Goal: Task Accomplishment & Management: Manage account settings

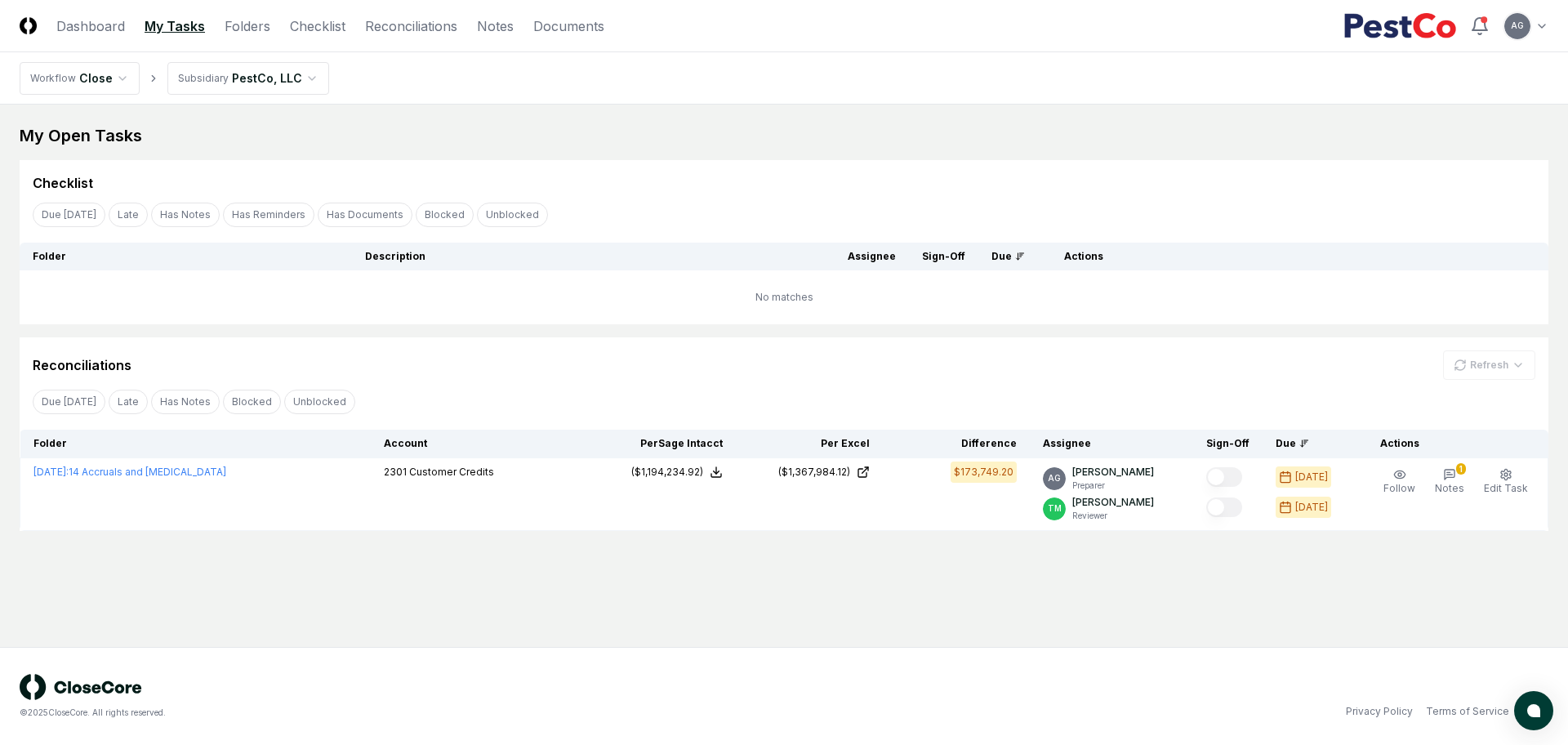
click at [679, 586] on main "My Open Tasks Cancel Reassign Checklist Due [DATE] Late Has Notes Has Reminders…" at bounding box center [784, 376] width 1568 height 543
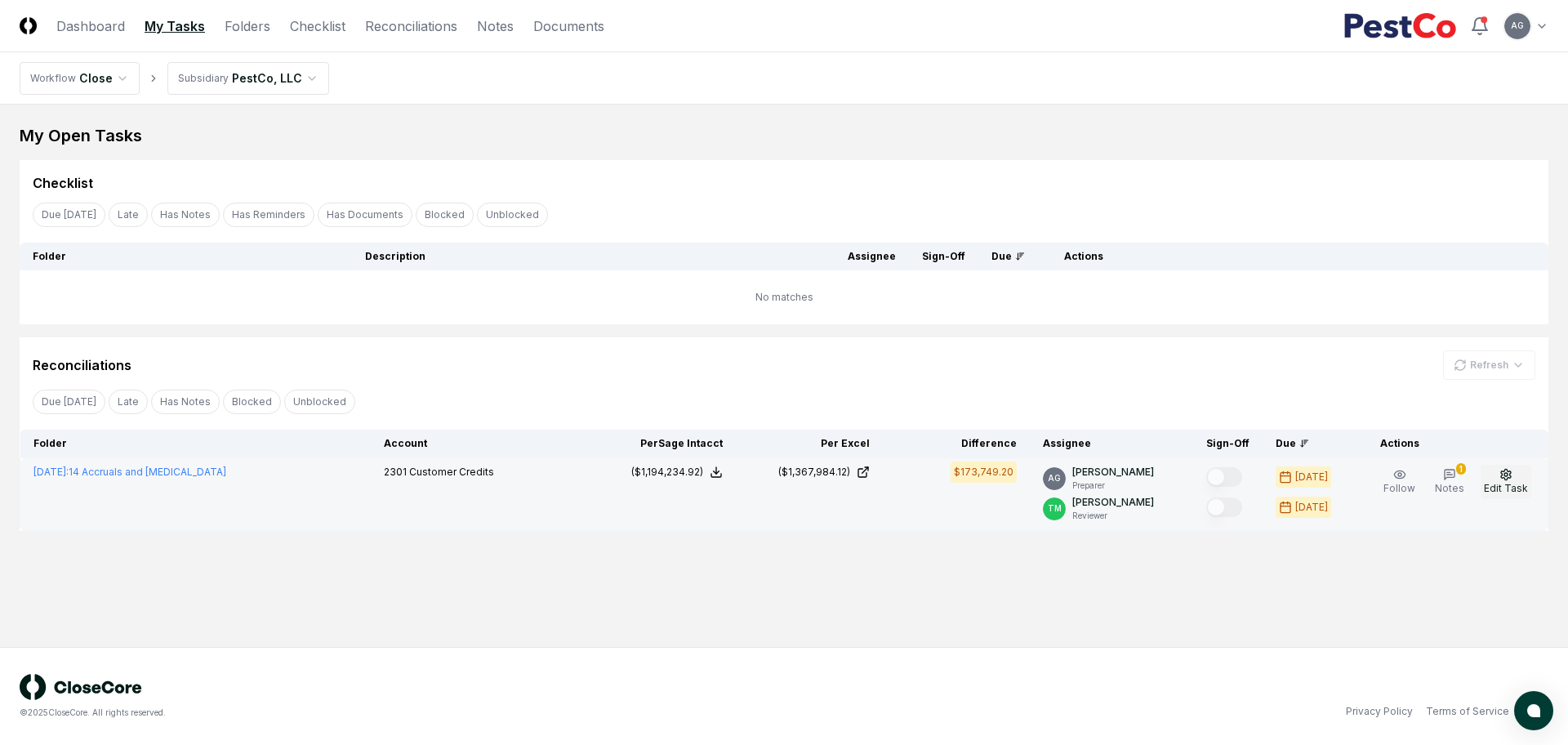
click at [1501, 489] on span "Edit Task" at bounding box center [1506, 488] width 44 height 13
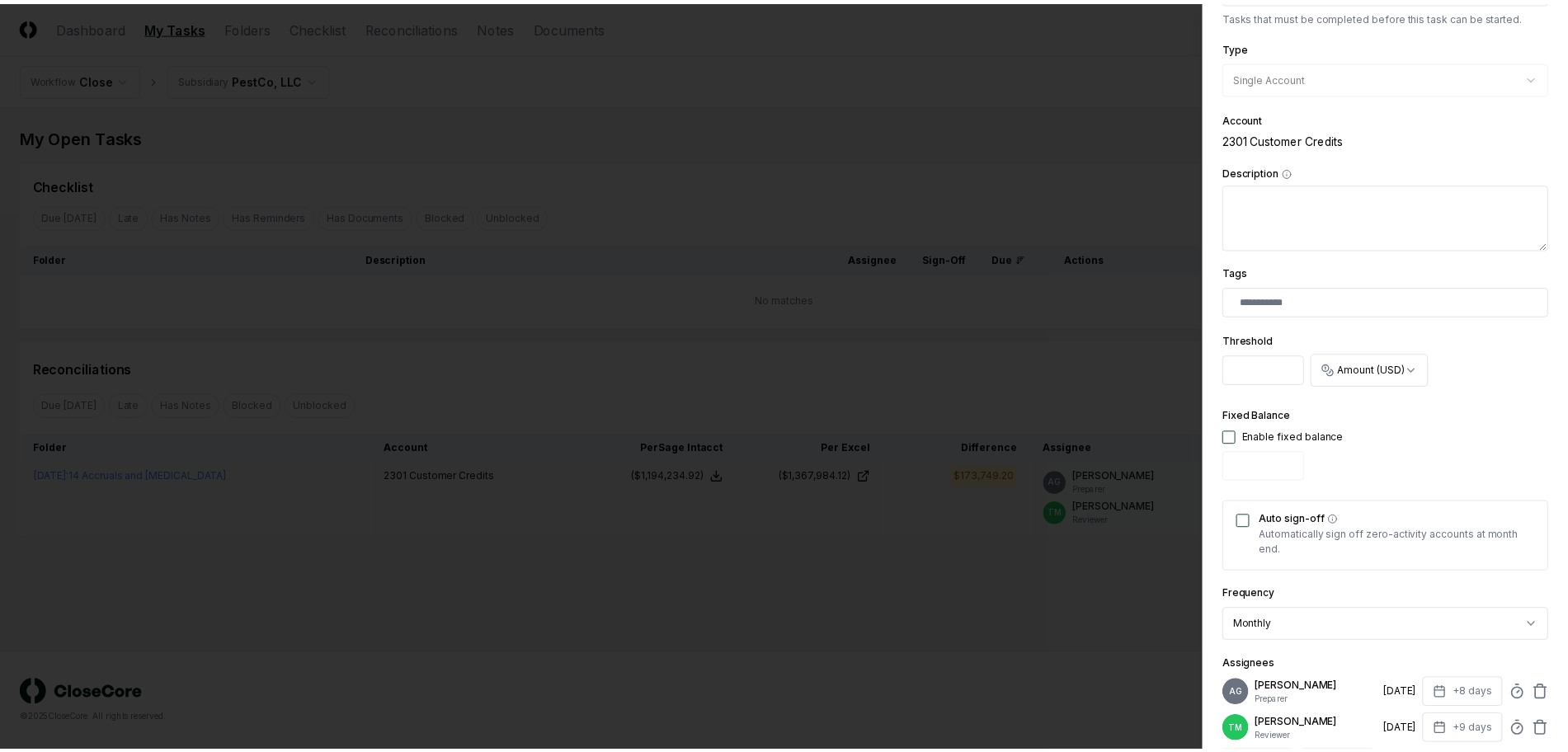
scroll to position [412, 0]
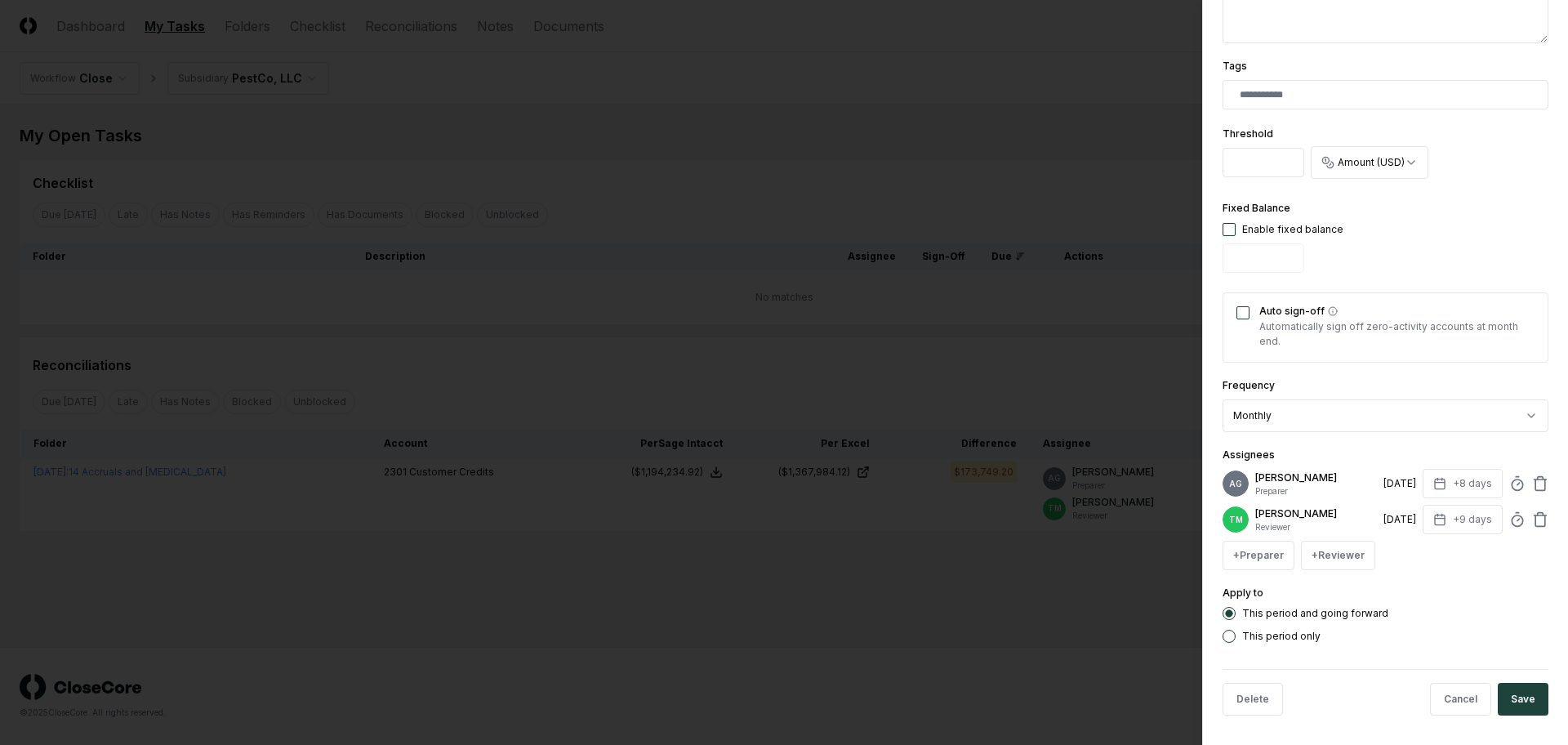
click at [985, 619] on div at bounding box center [784, 372] width 1568 height 745
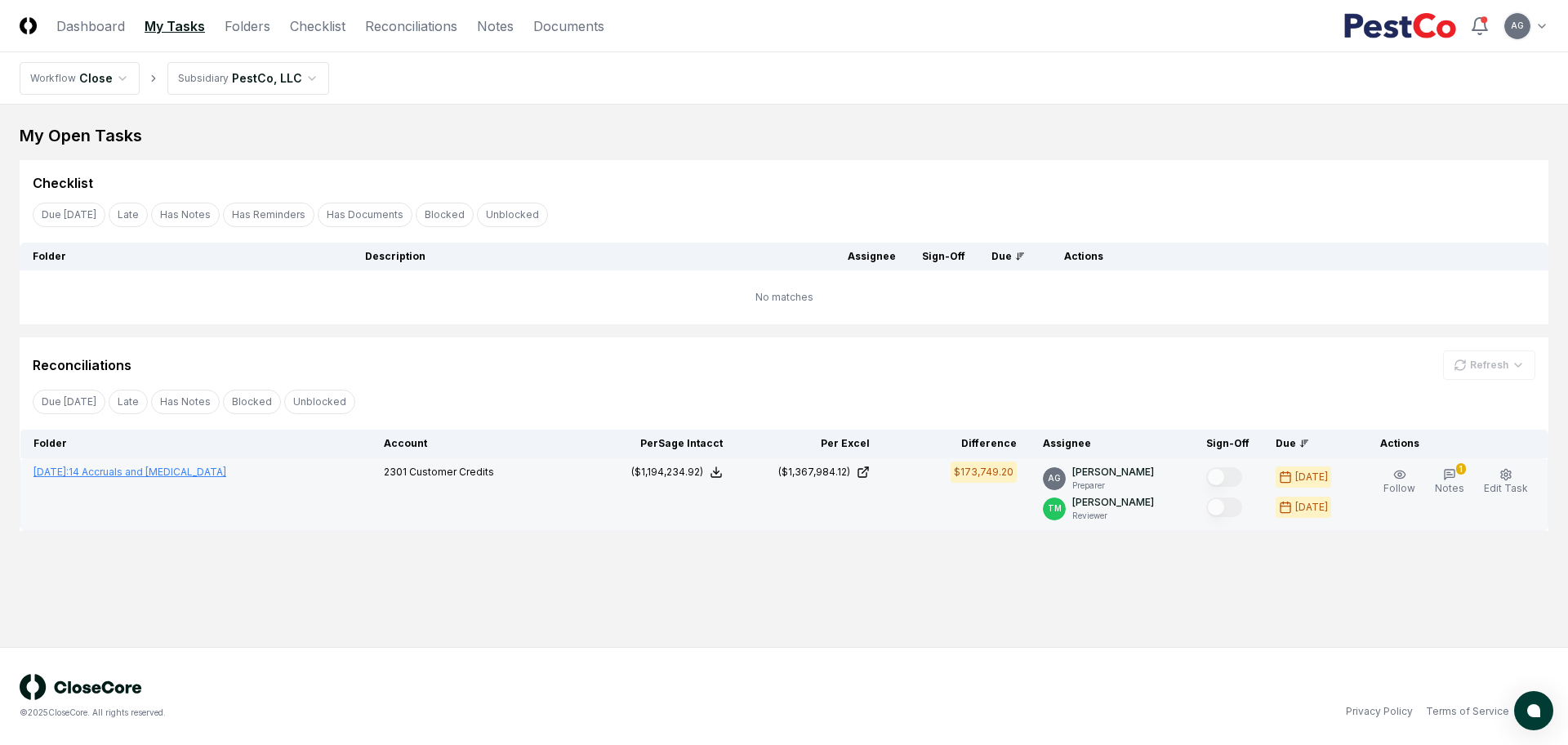
click at [155, 473] on link "[DATE] : 14 Accruals and [MEDICAL_DATA]" at bounding box center [130, 472] width 193 height 13
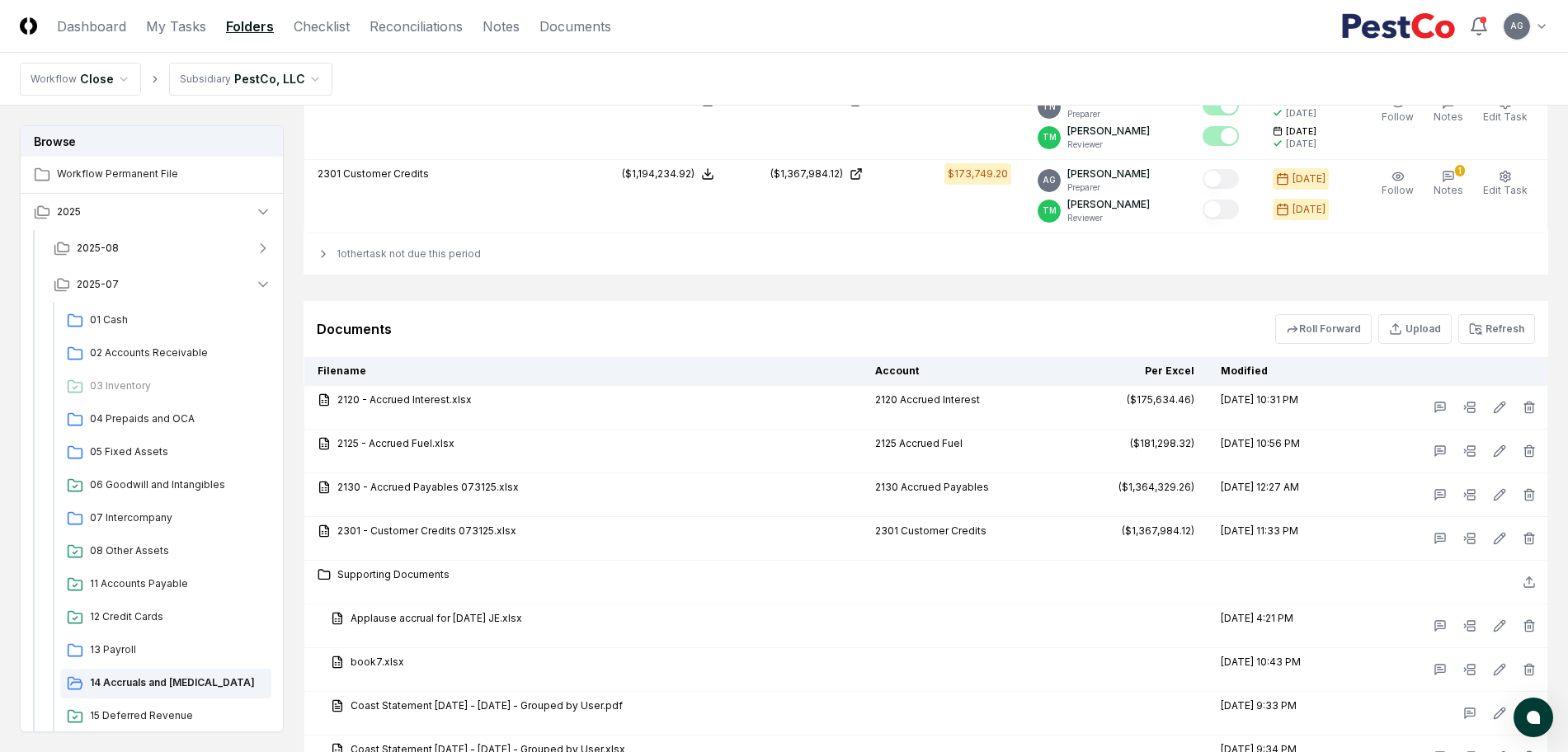
scroll to position [2269, 0]
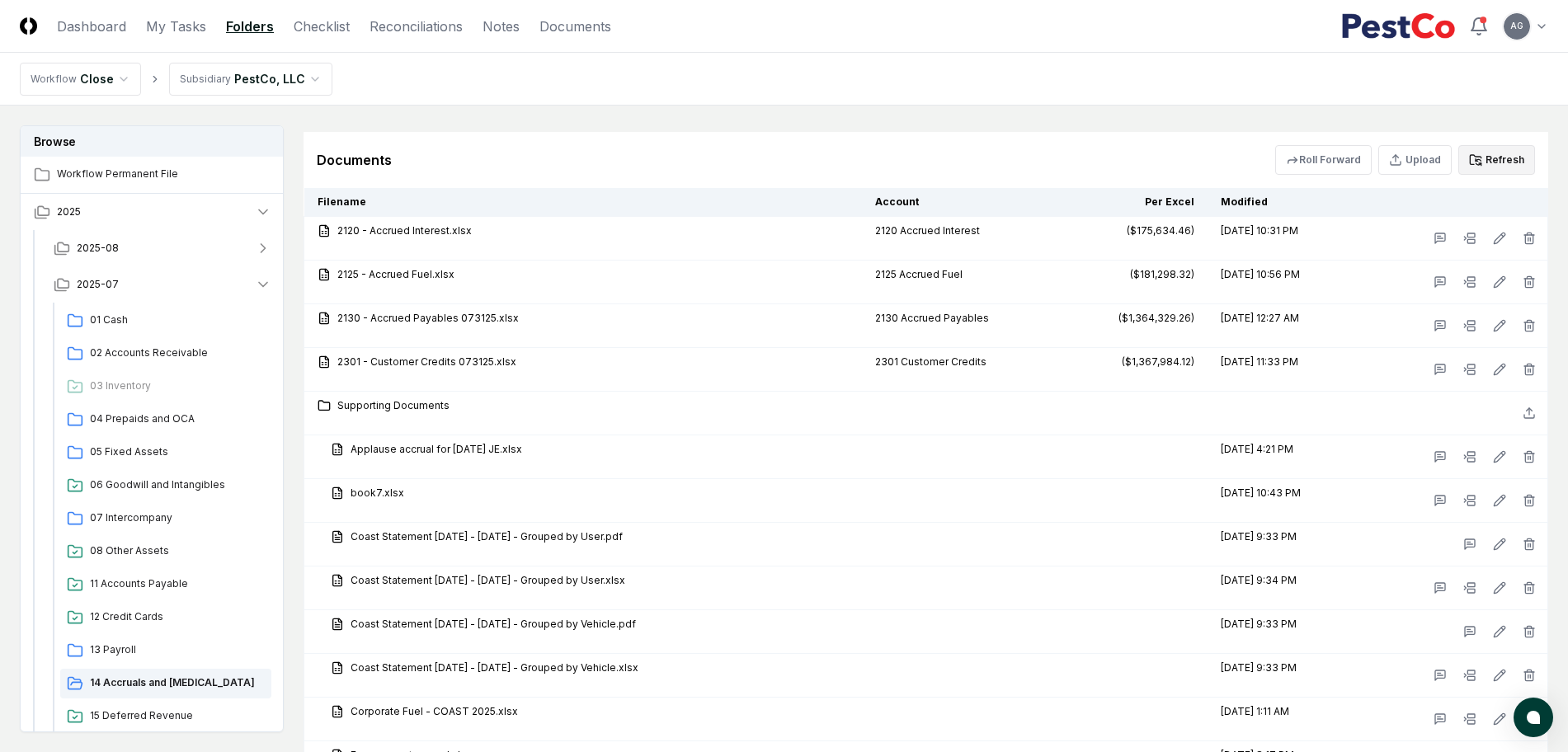
click at [1502, 168] on button "Refresh" at bounding box center [1496, 159] width 76 height 30
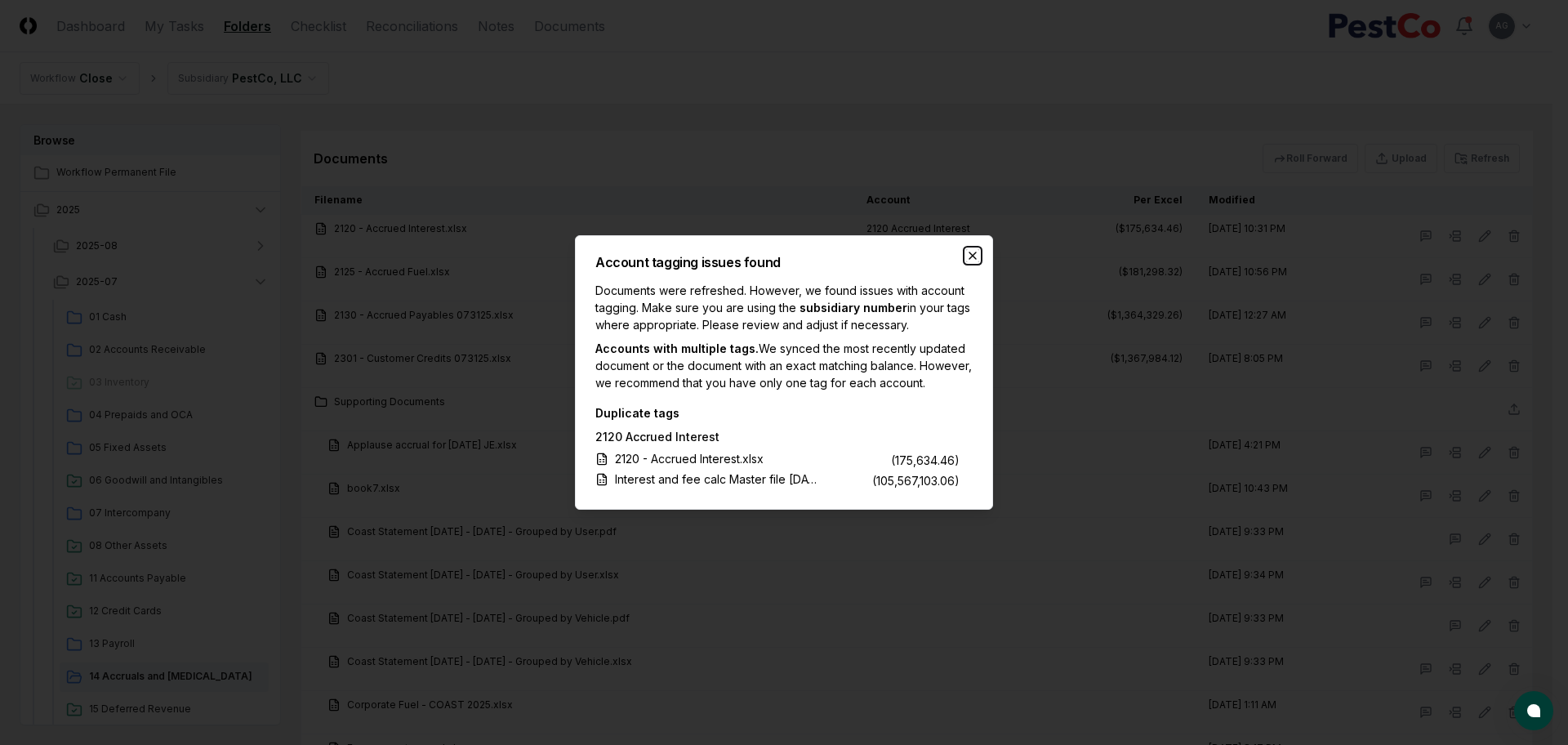
click at [973, 249] on icon "button" at bounding box center [973, 256] width 13 height 13
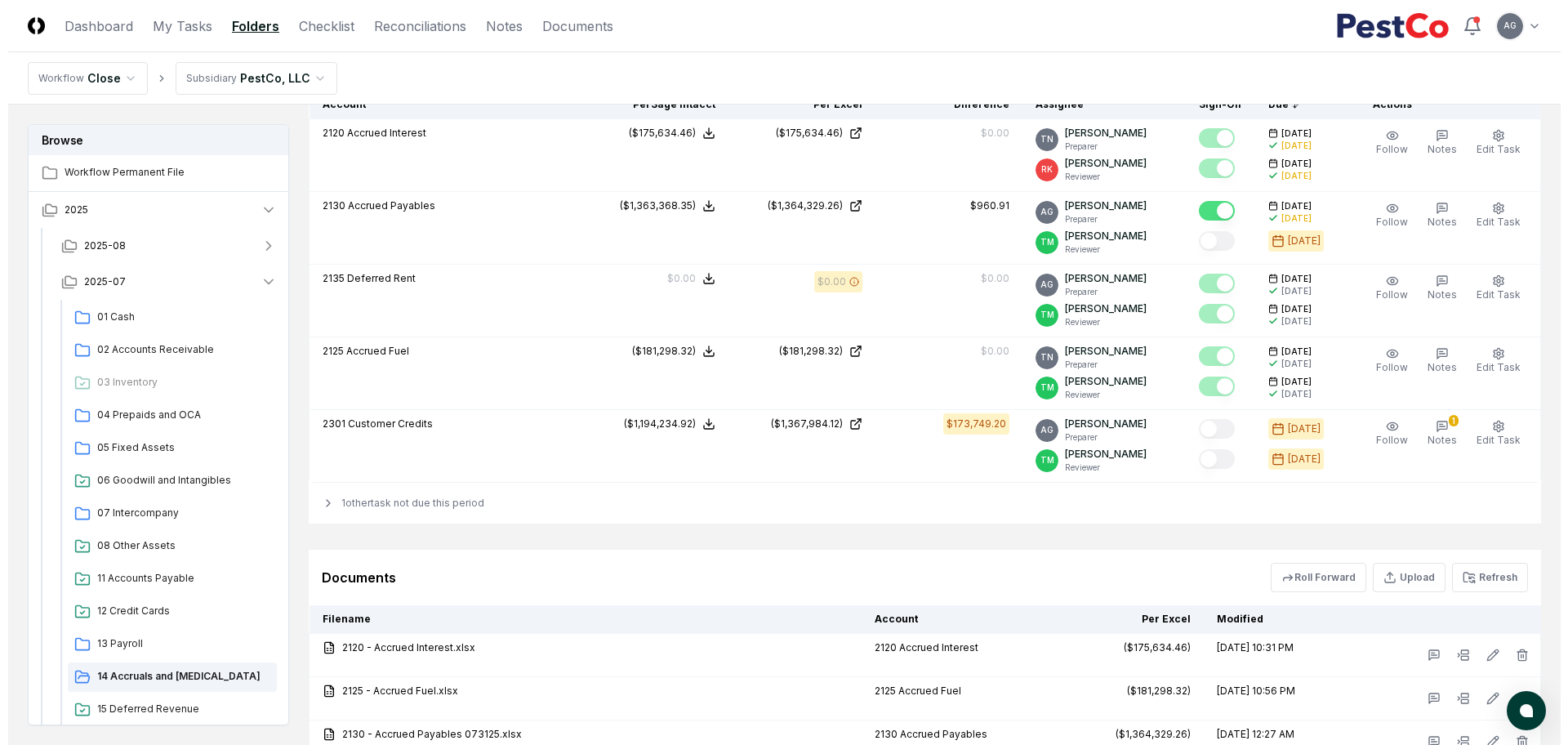
scroll to position [1634, 0]
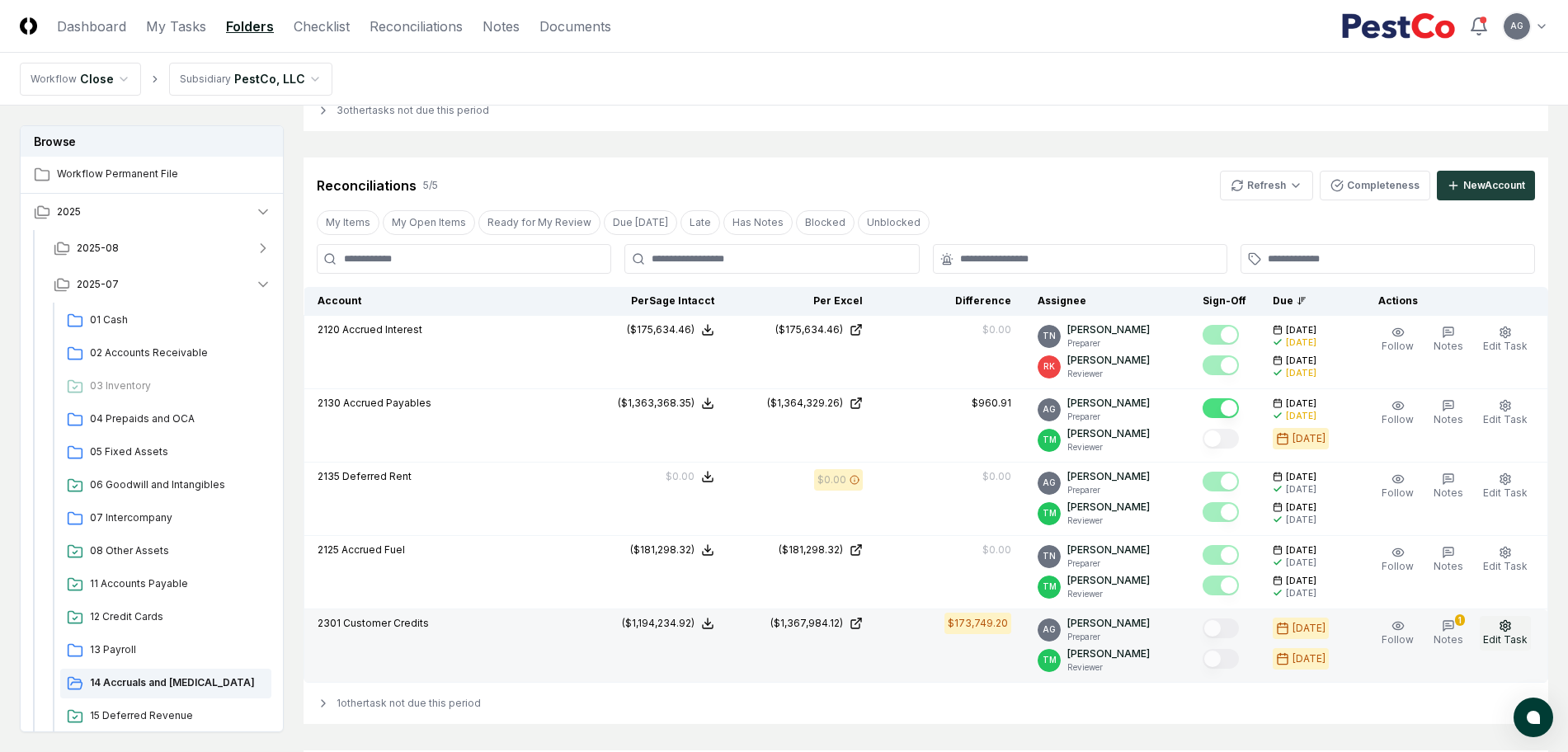
click at [1509, 621] on icon "button" at bounding box center [1505, 627] width 14 height 14
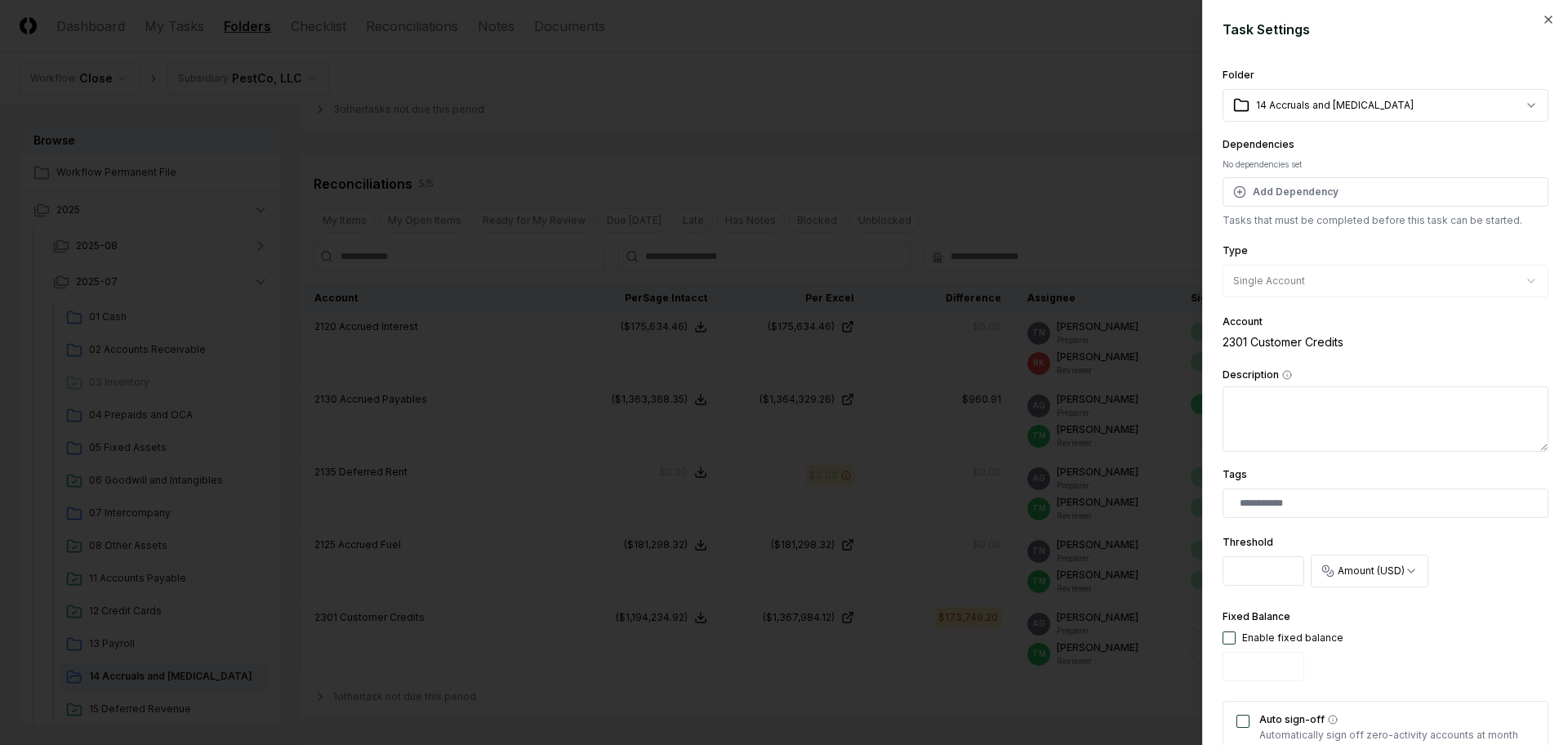
click at [1251, 574] on input "********" at bounding box center [1263, 571] width 81 height 29
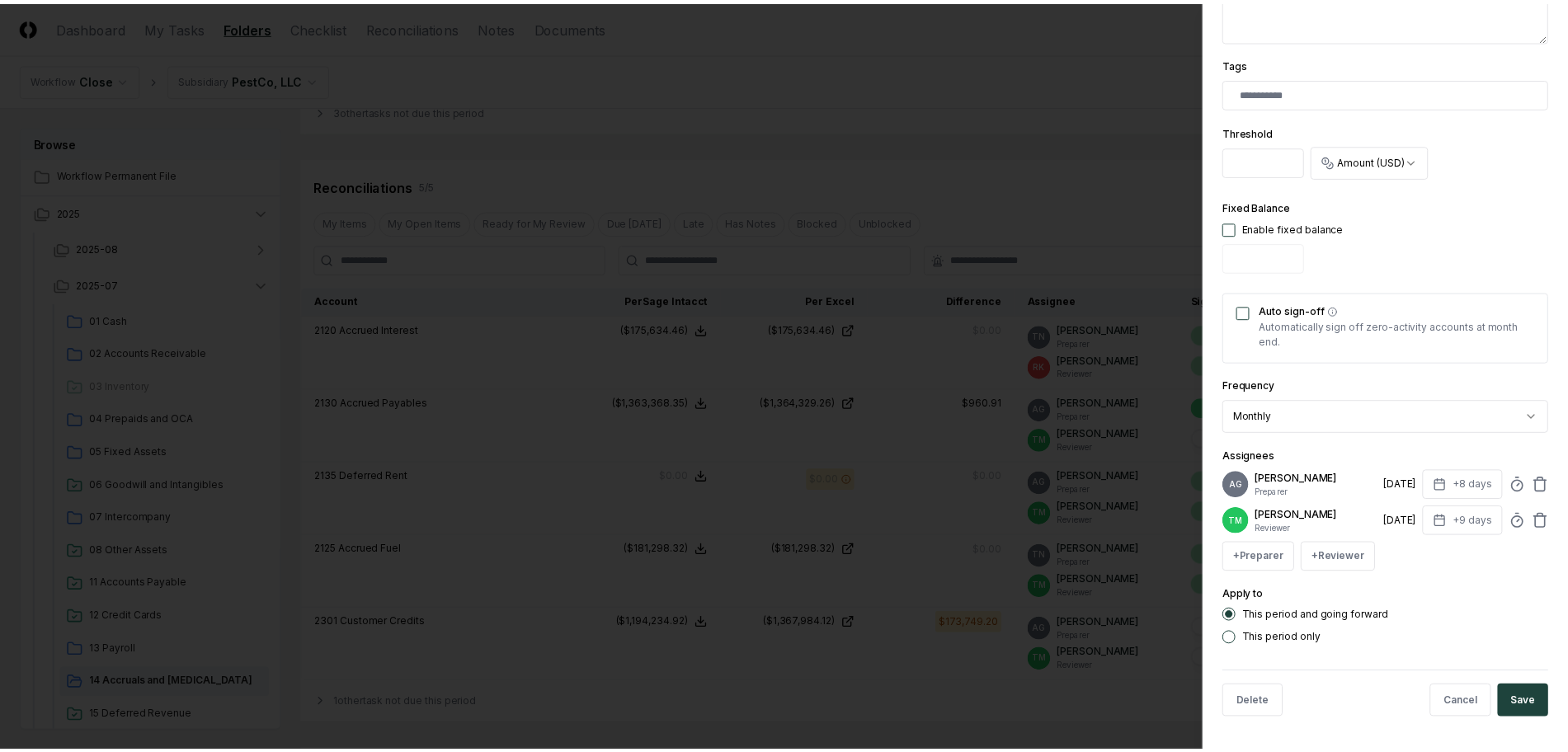
scroll to position [441, 0]
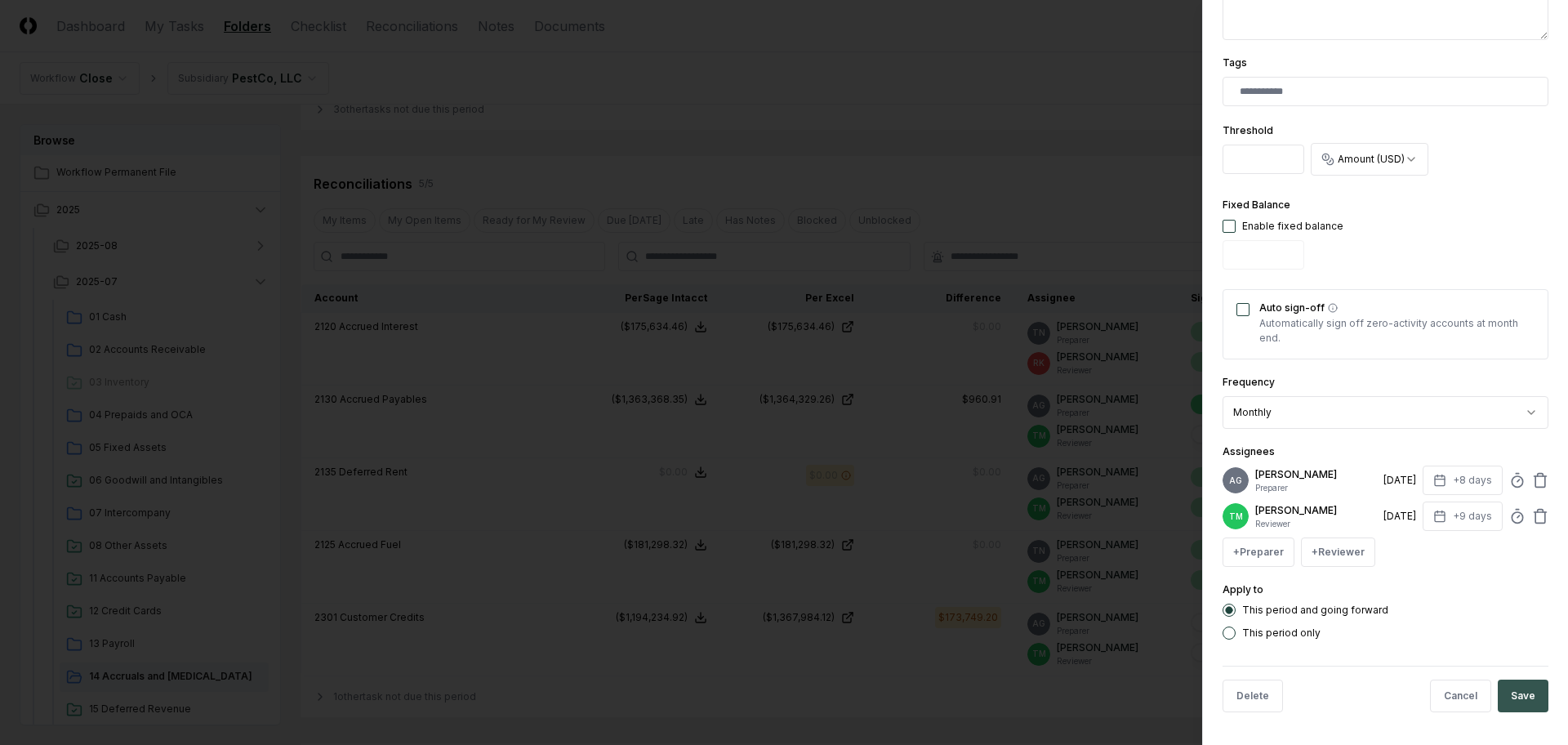
type input "********"
click at [1509, 680] on button "Save" at bounding box center [1523, 696] width 50 height 33
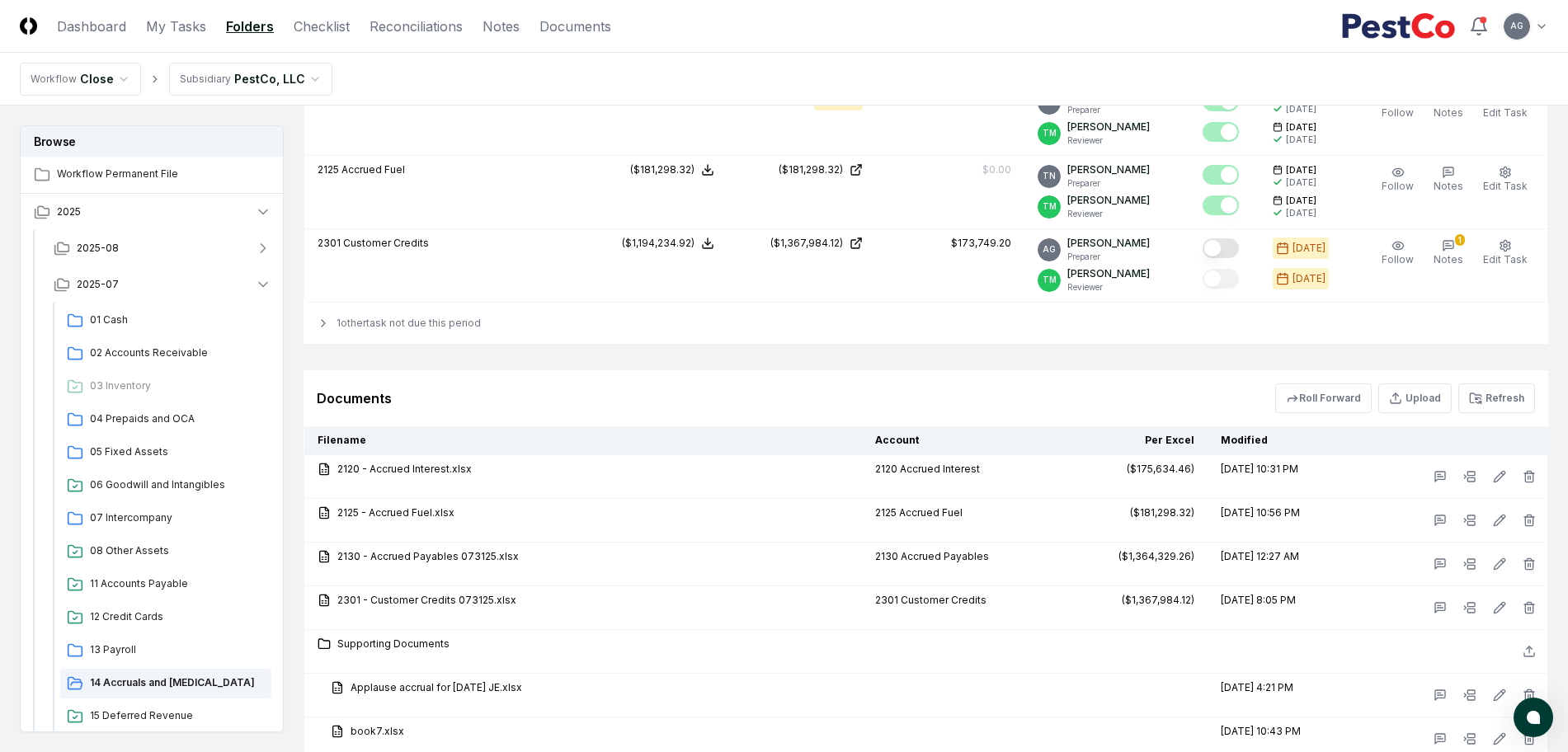
scroll to position [1856, 0]
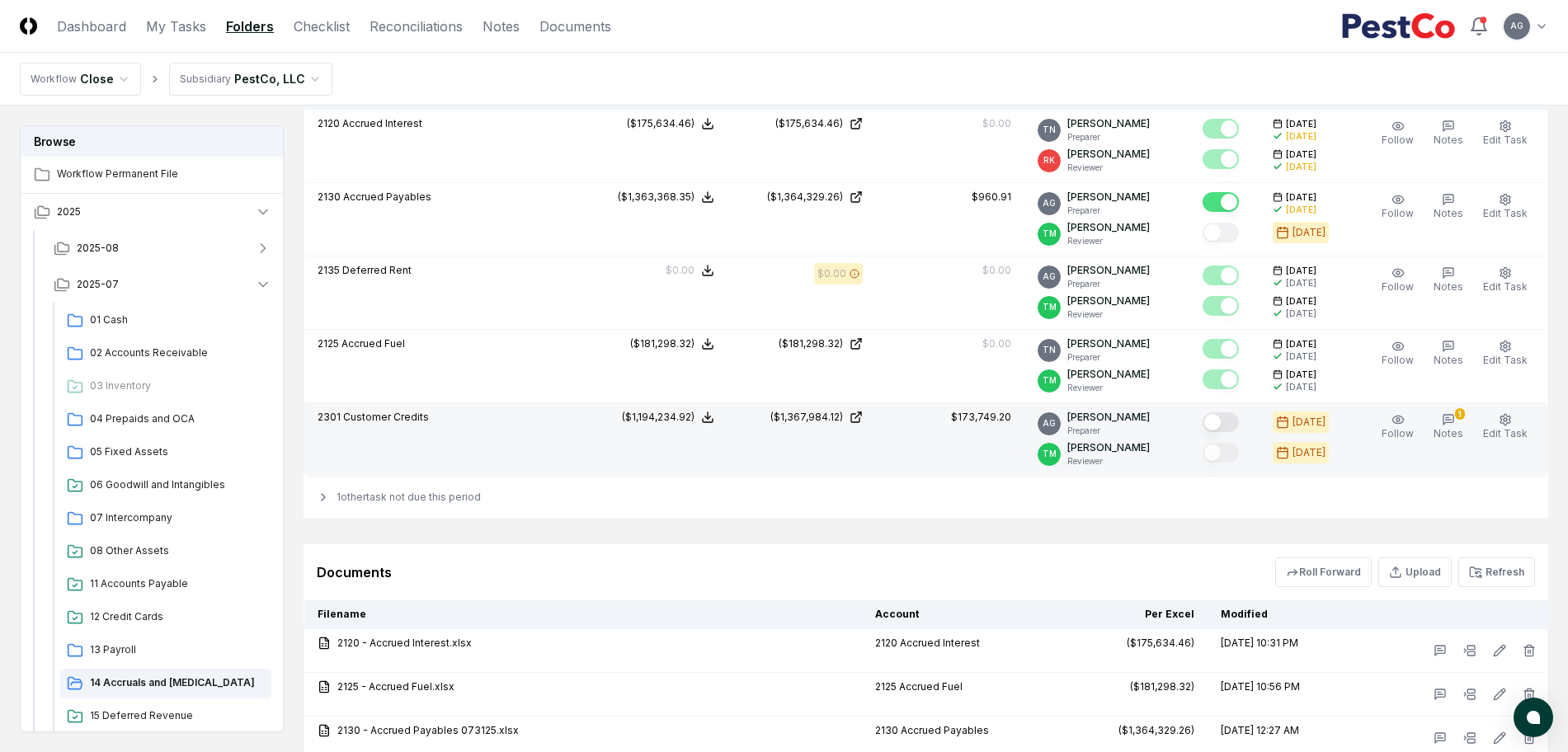
click at [1235, 418] on button "Mark complete" at bounding box center [1220, 421] width 36 height 19
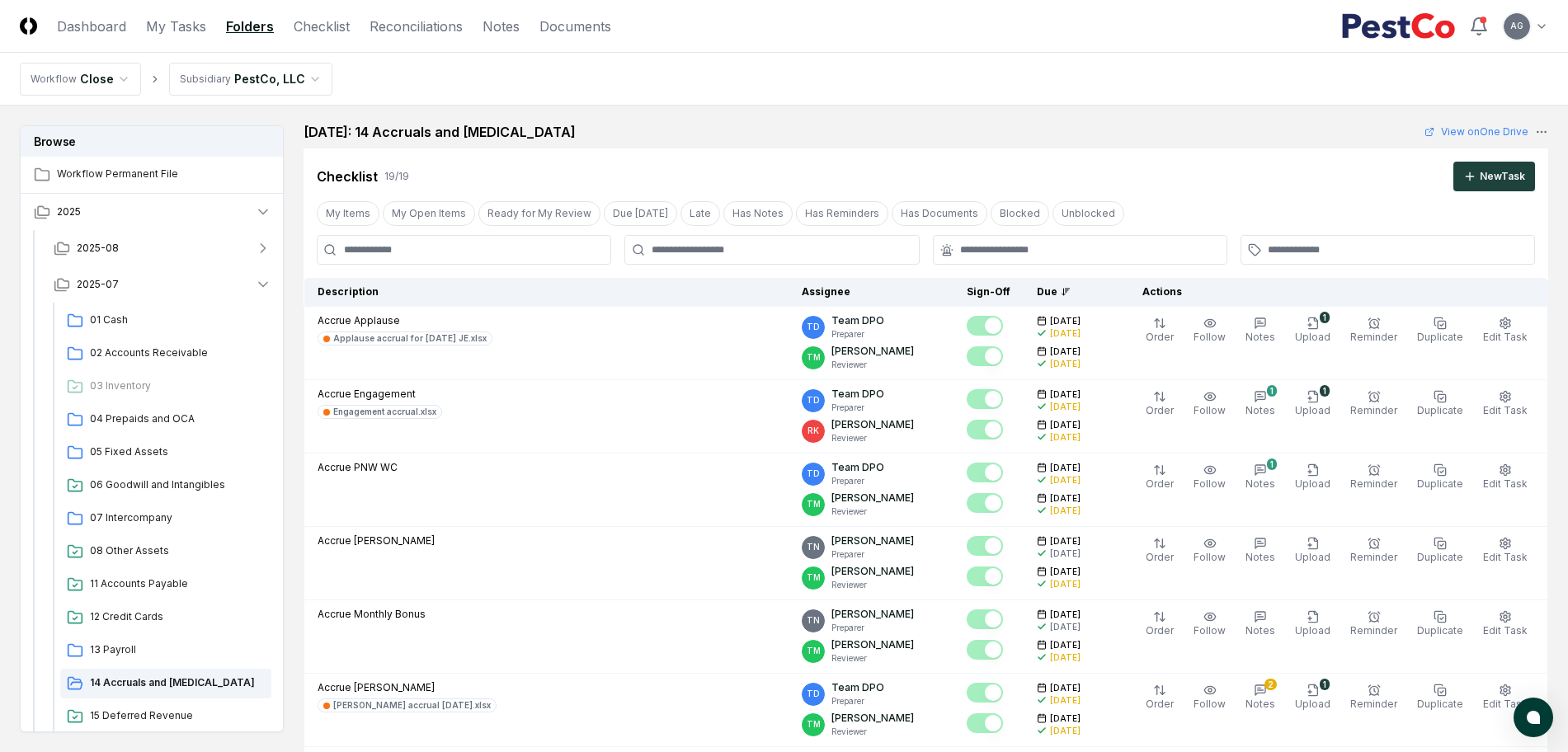
scroll to position [0, 0]
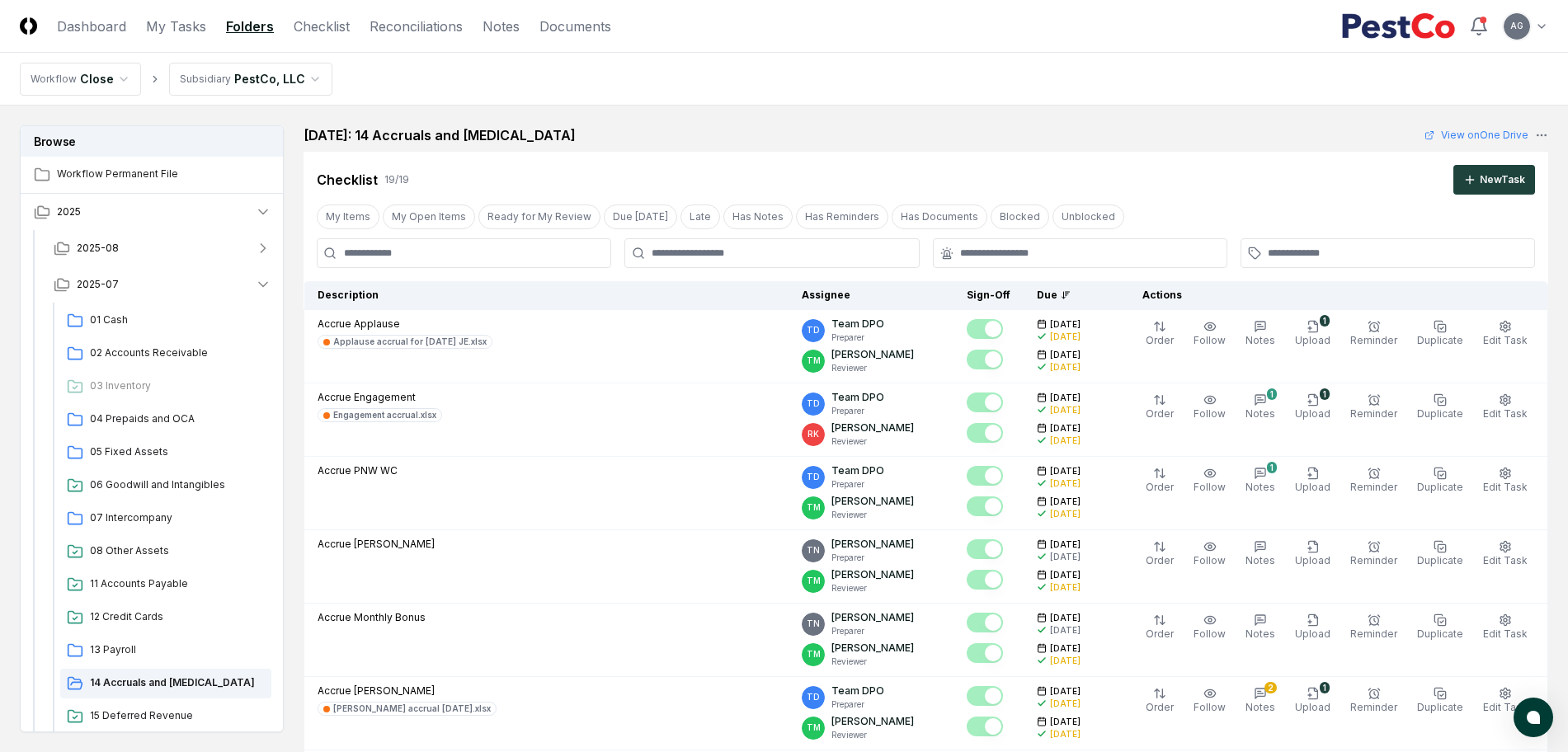
click at [890, 129] on div "[DATE]: 14 Accruals and [MEDICAL_DATA] View on One Drive" at bounding box center [926, 135] width 1244 height 19
click at [175, 29] on link "My Tasks" at bounding box center [175, 25] width 60 height 19
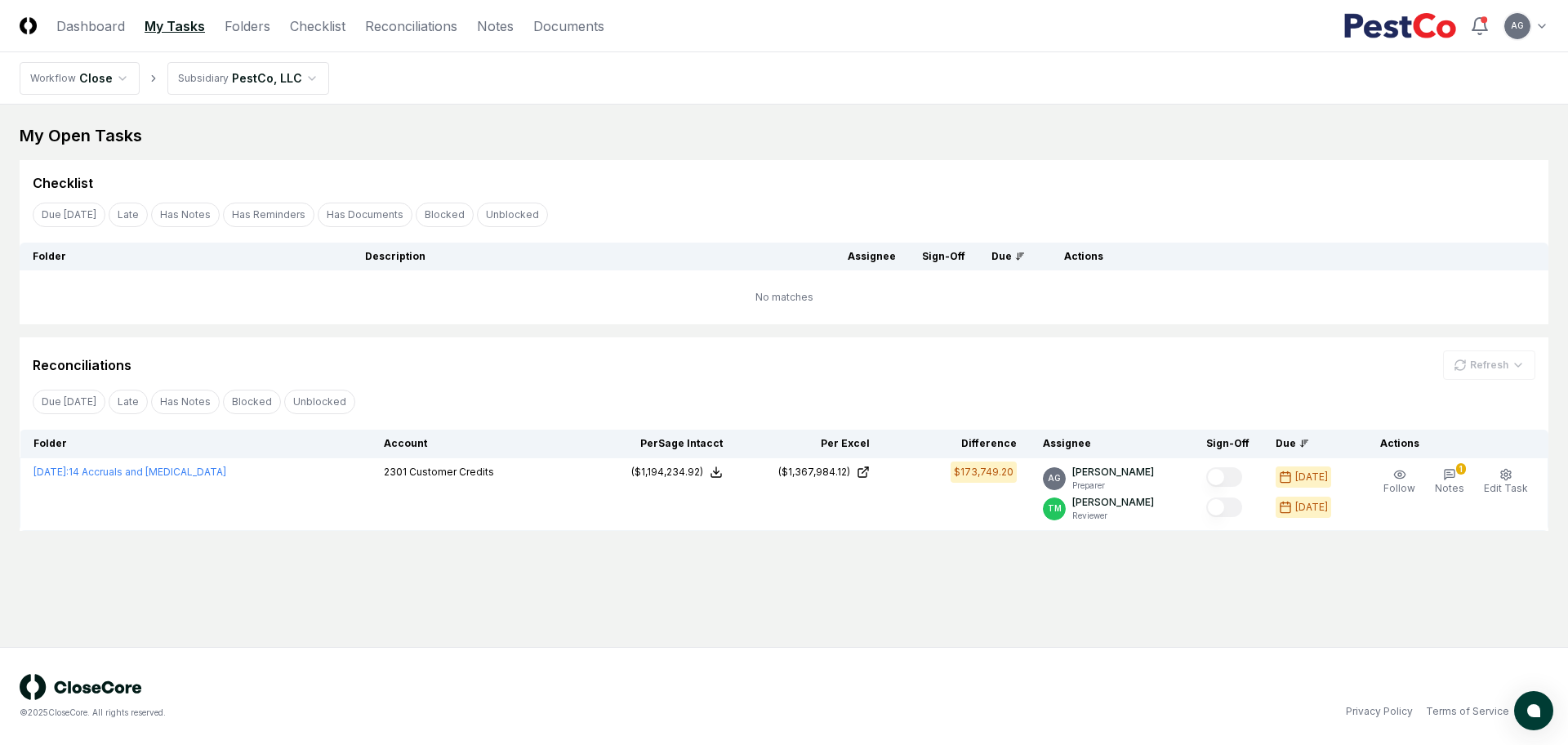
click at [708, 112] on main "My Open Tasks Cancel Reassign Checklist Due [DATE] Late Has Notes Has Reminders…" at bounding box center [784, 376] width 1568 height 543
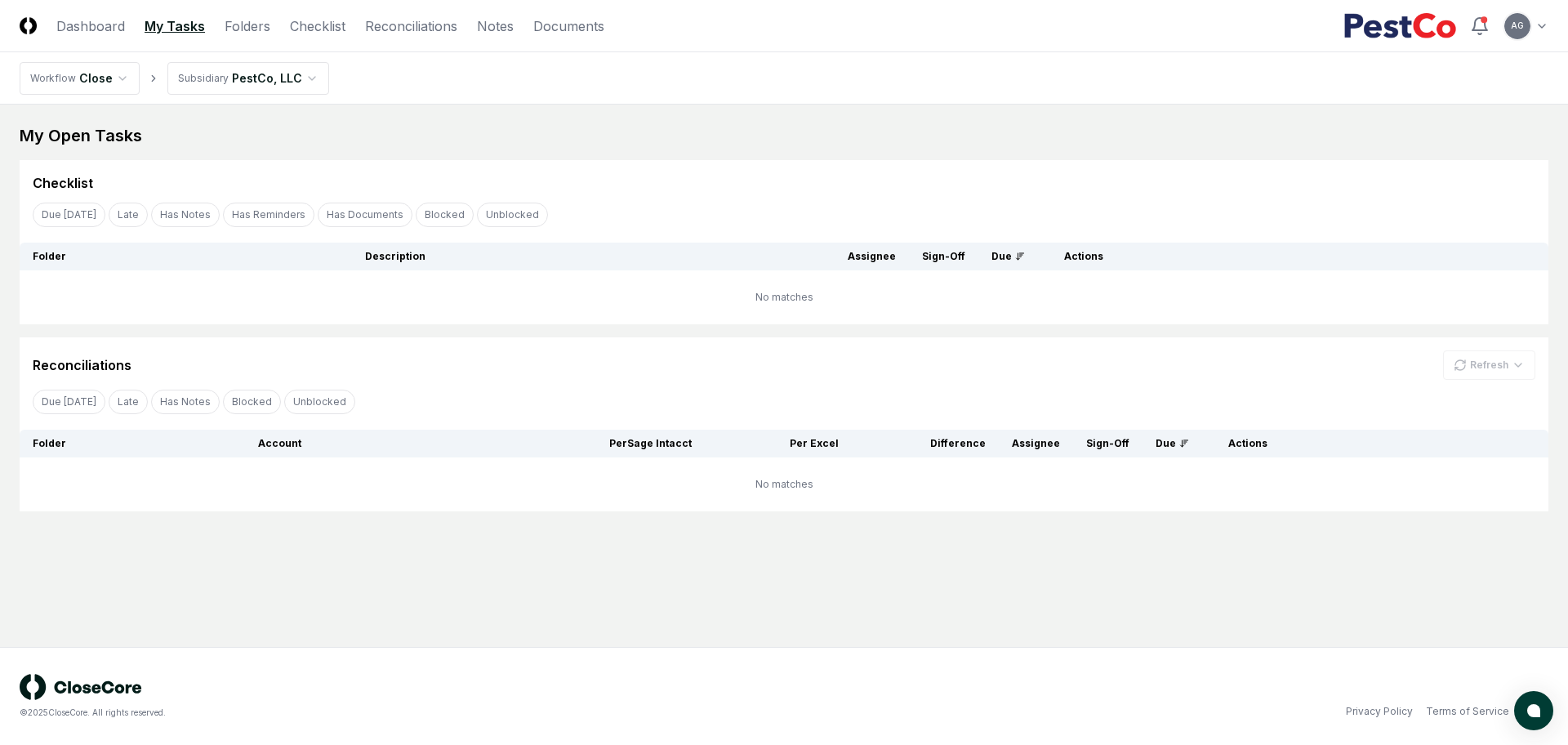
click at [429, 153] on div "My Open Tasks Cancel Reassign Checklist Due [DATE] Late Has Notes Has Reminders…" at bounding box center [783, 317] width 1529 height 387
click at [429, 28] on link "Reconciliations" at bounding box center [411, 25] width 92 height 19
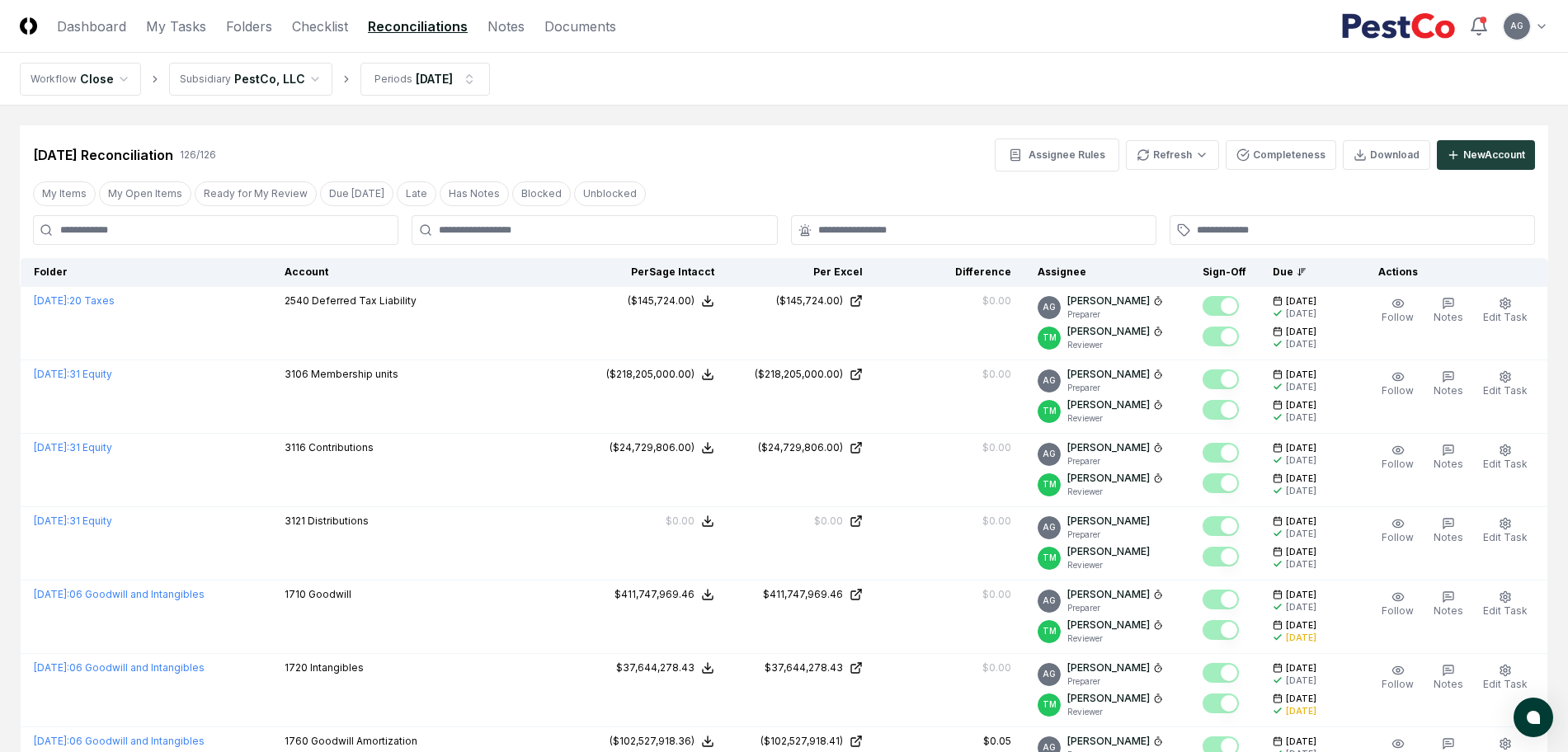
click at [586, 242] on div at bounding box center [594, 230] width 365 height 30
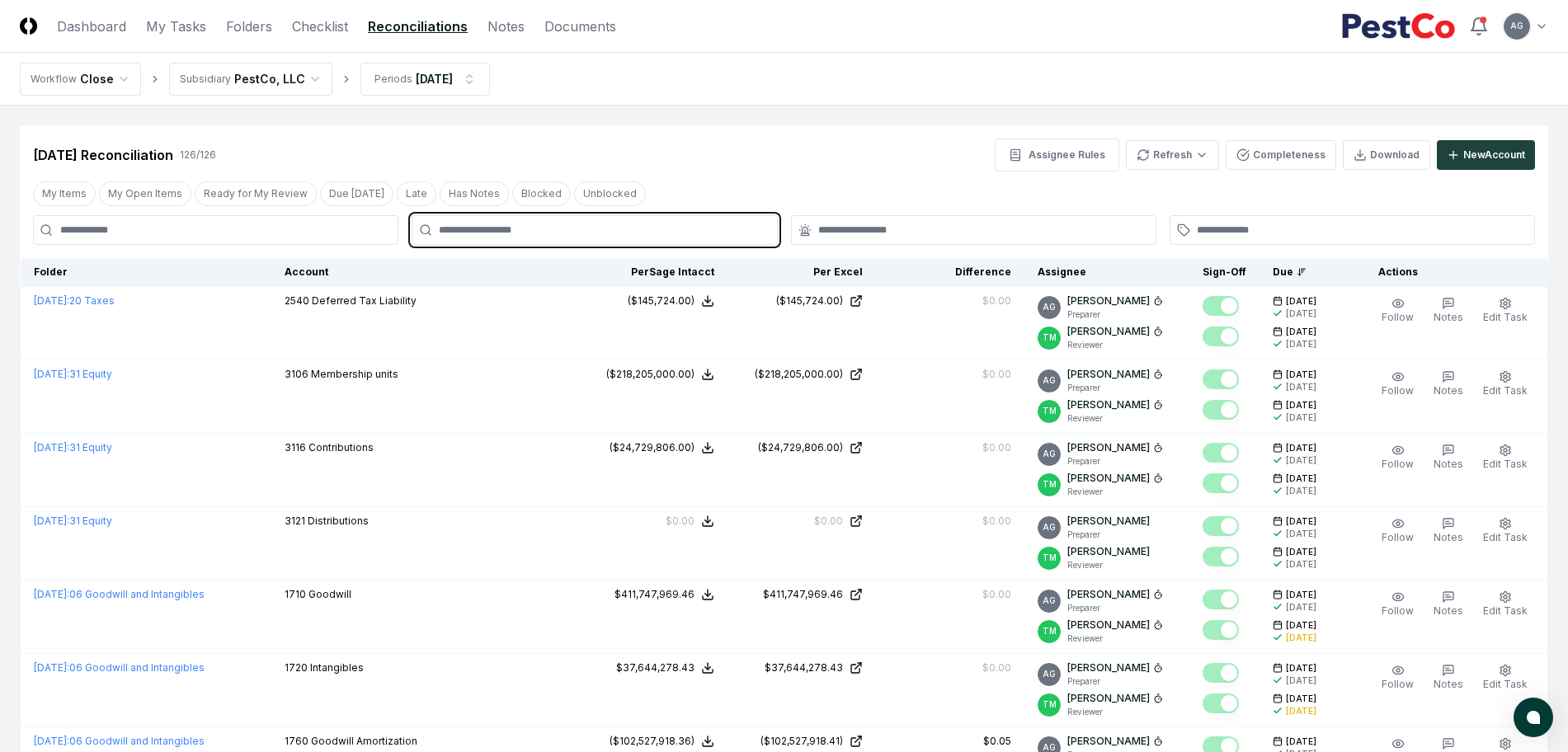
click at [581, 231] on input "text" at bounding box center [603, 231] width 327 height 15
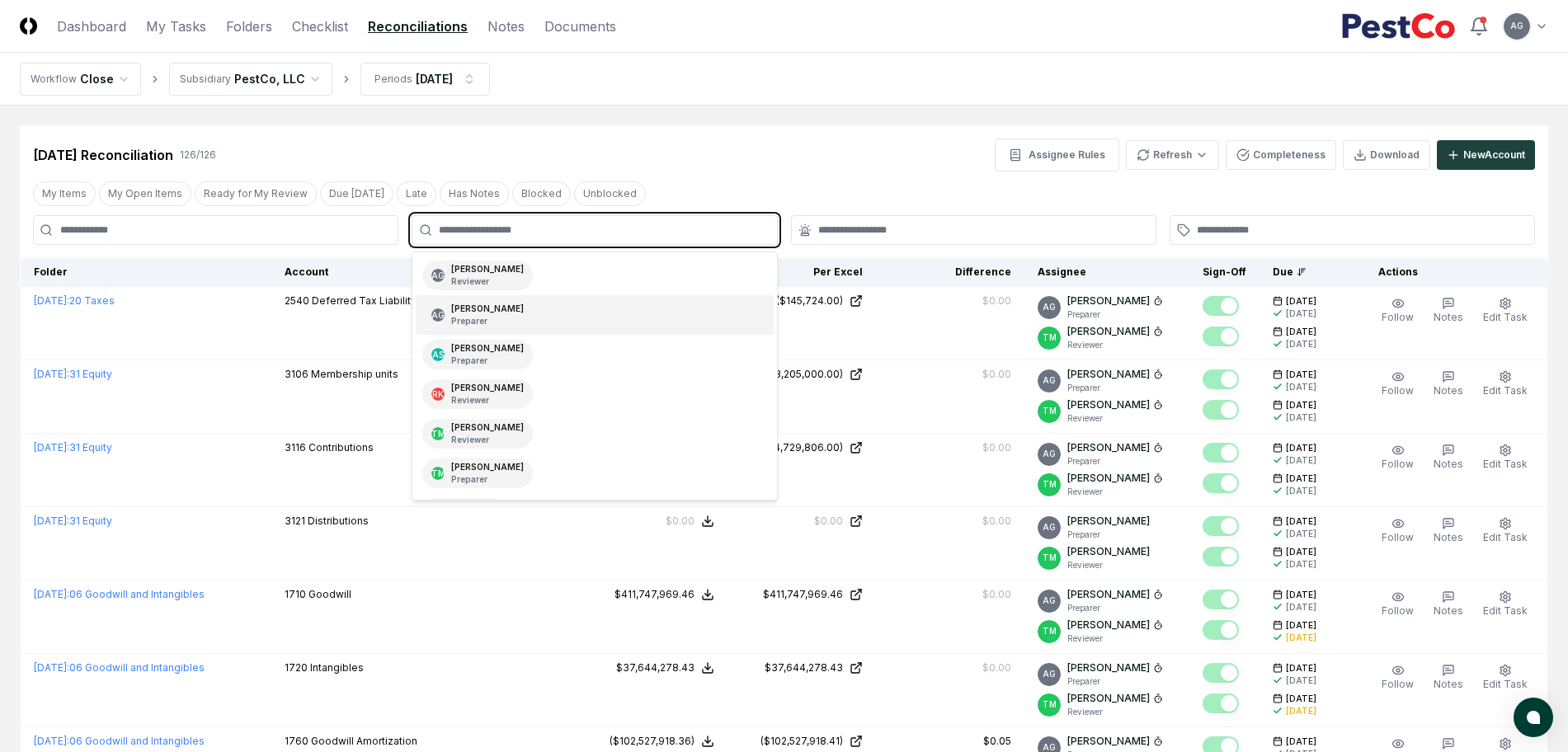
click at [579, 318] on div "AG [PERSON_NAME] Preparer" at bounding box center [593, 315] width 357 height 40
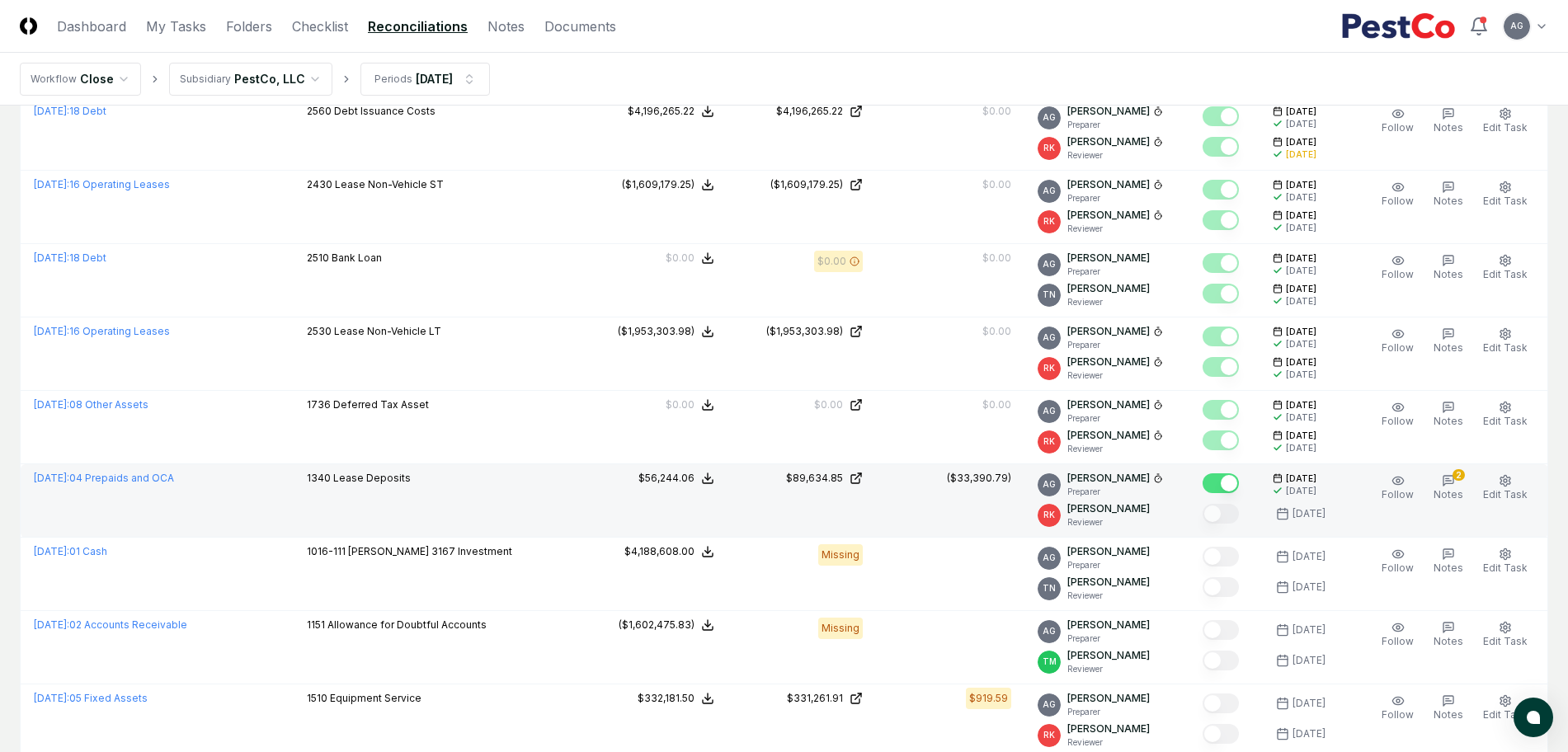
scroll to position [825, 0]
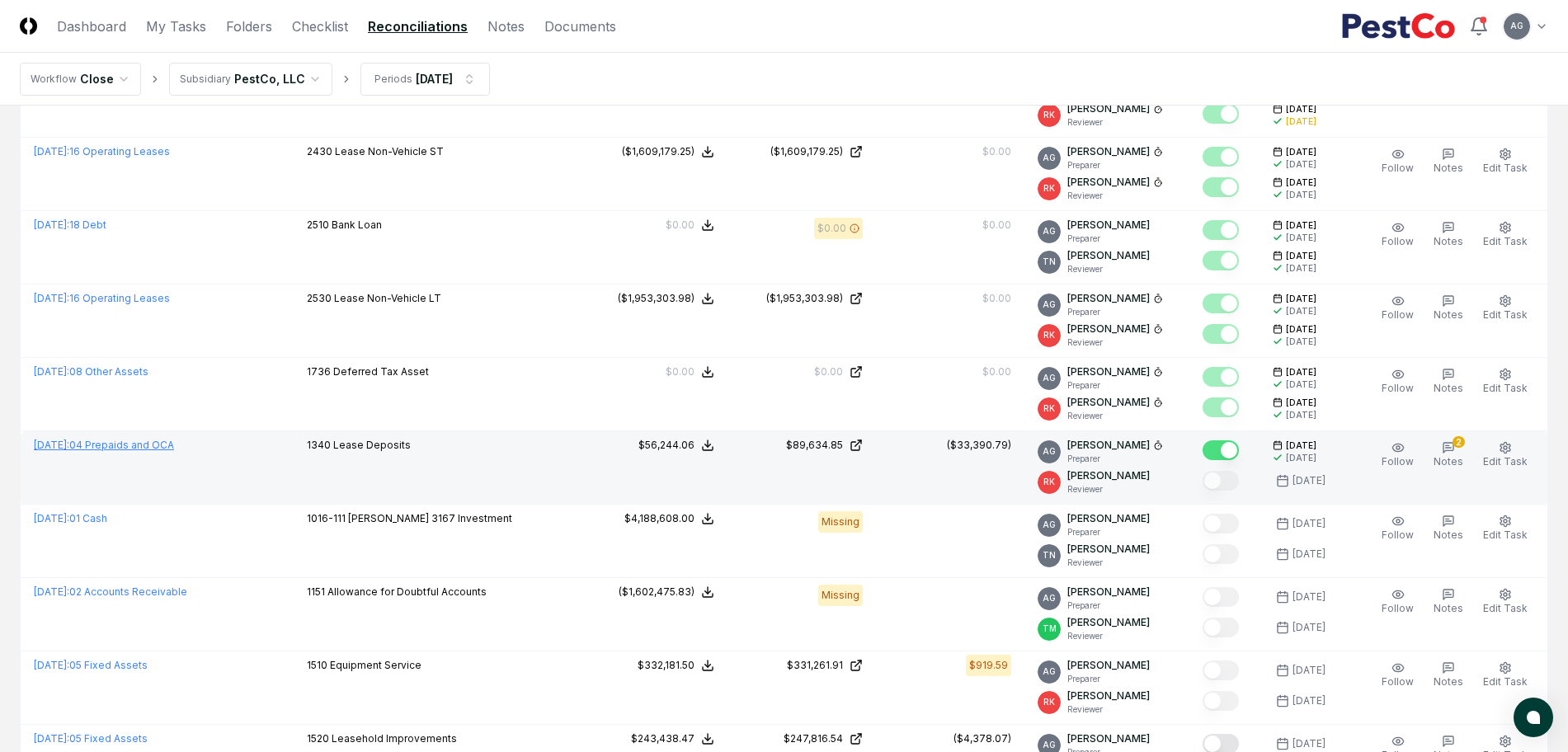
click at [156, 443] on link "[DATE] : 04 Prepaids and OCA" at bounding box center [103, 445] width 140 height 13
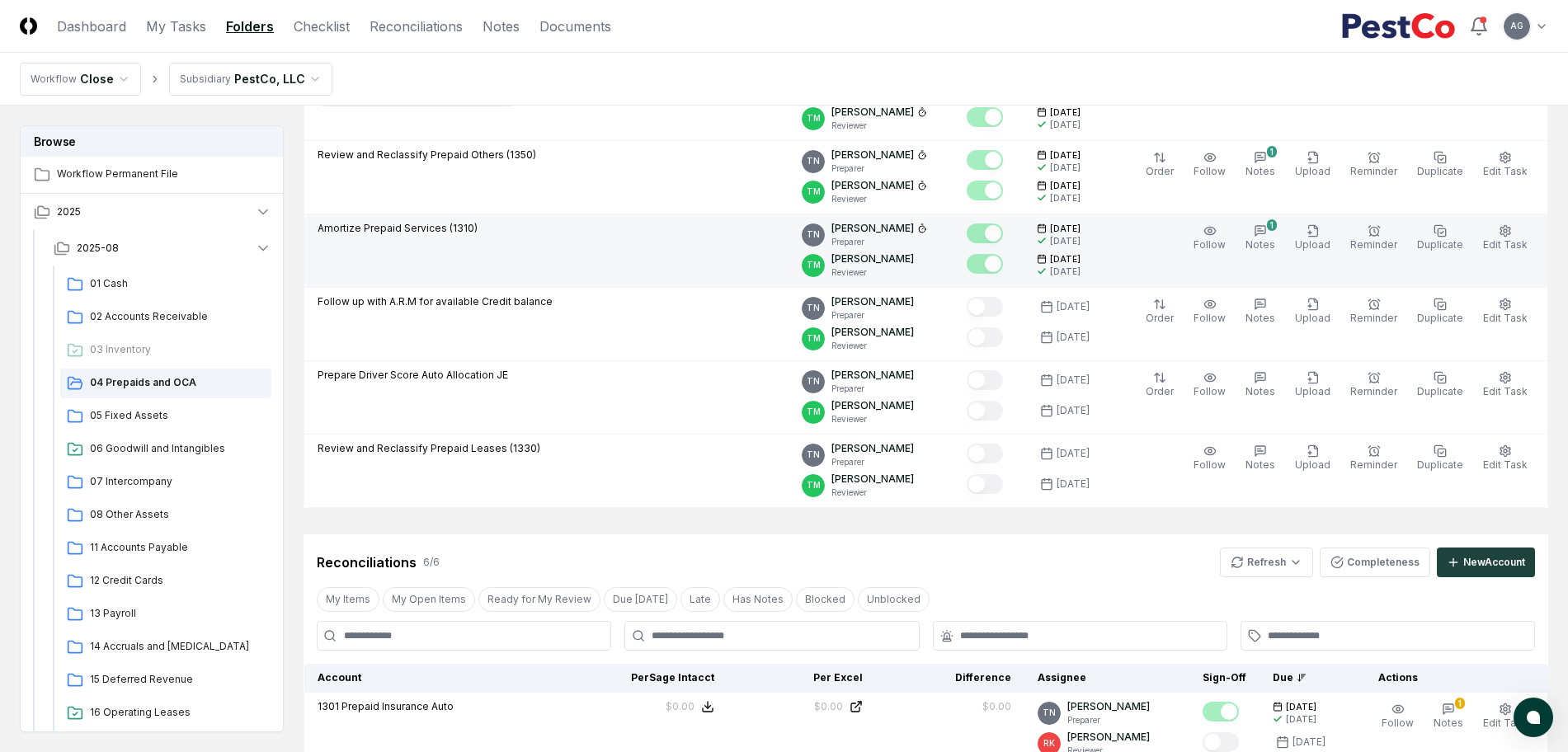
scroll to position [412, 0]
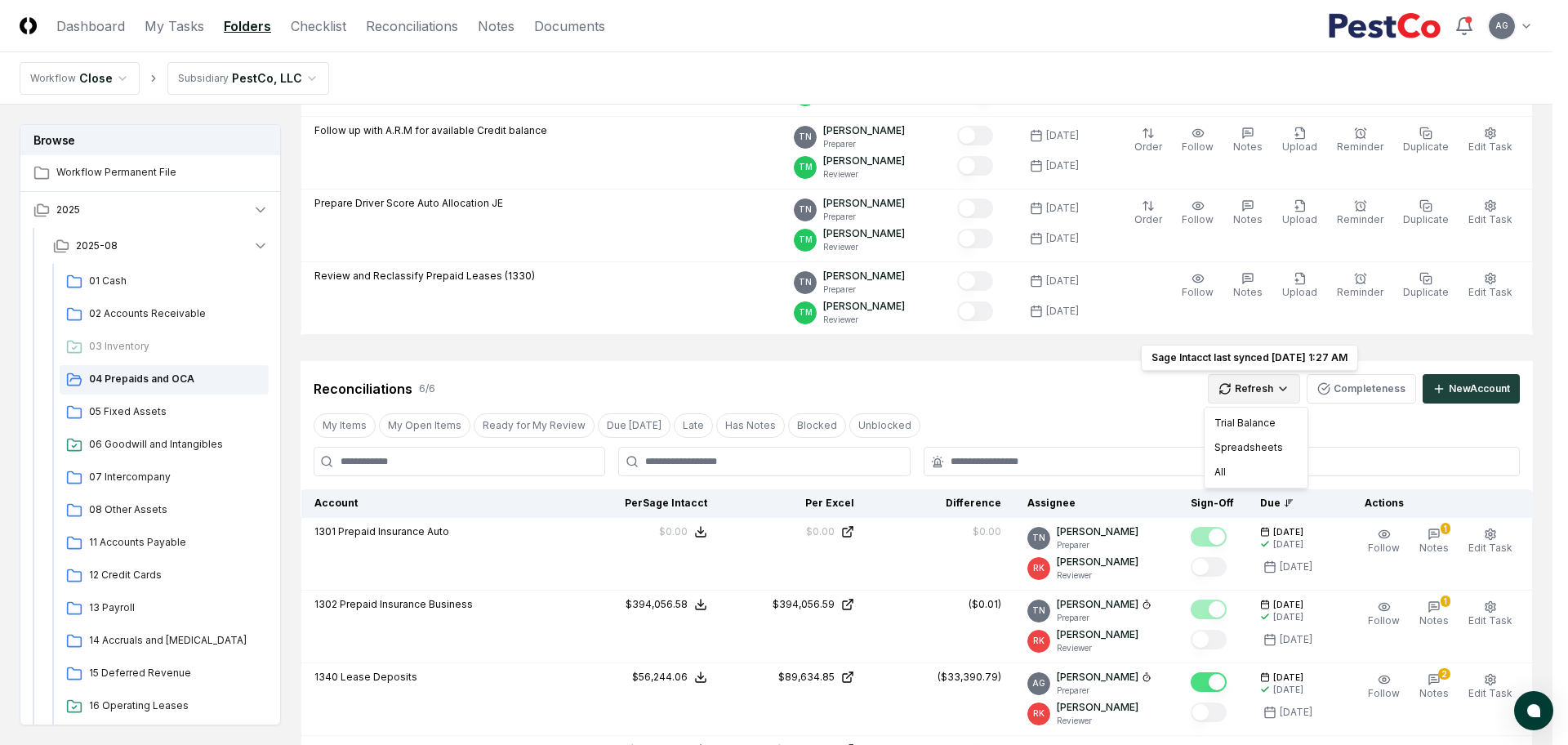
click at [1282, 390] on html "CloseCore Dashboard My Tasks Folders Checklist Reconciliations Notes Documents …" at bounding box center [784, 517] width 1568 height 1851
click at [1257, 420] on div "Trial Balance" at bounding box center [1256, 422] width 97 height 24
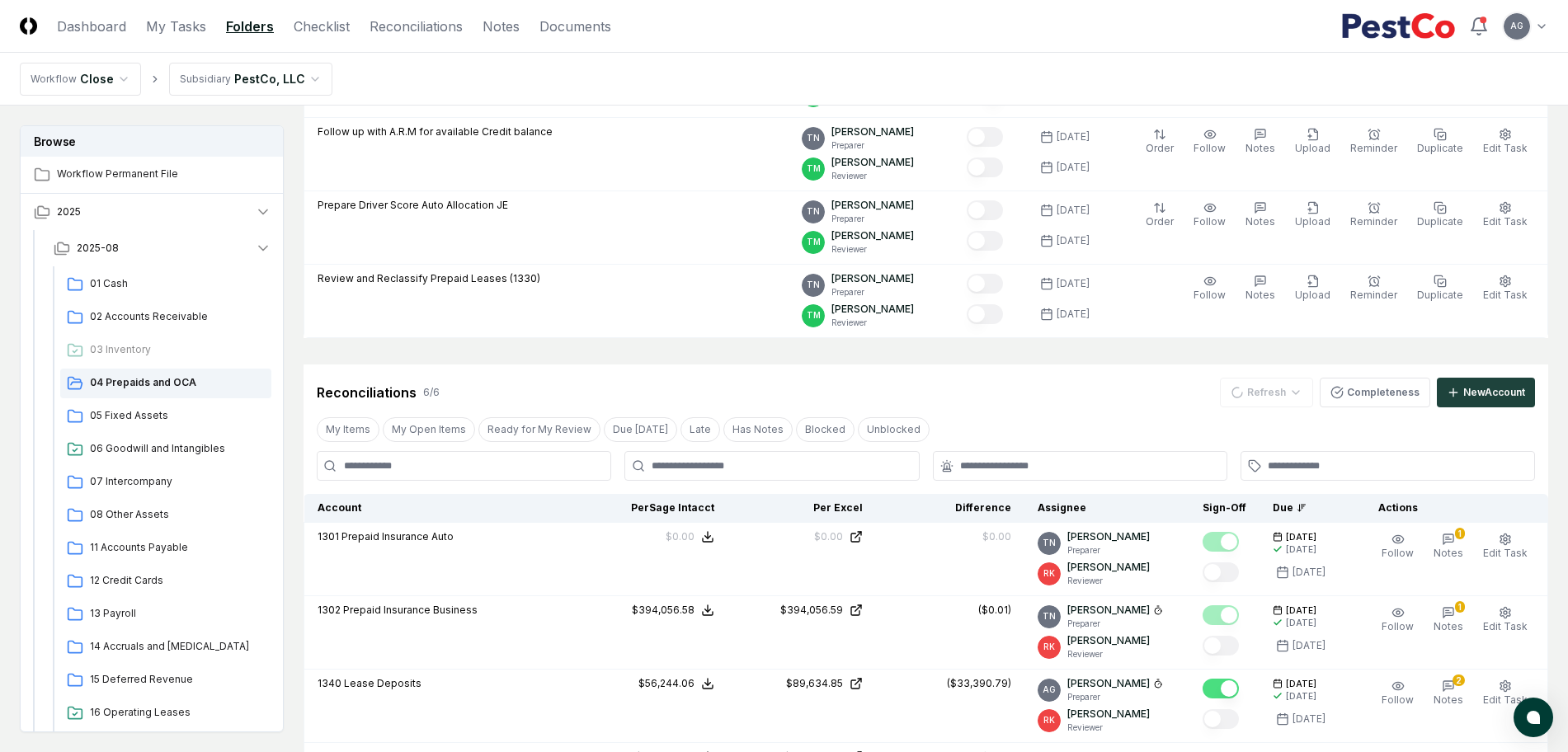
click at [1051, 379] on div "Reconciliations 6 / 6 Refresh Completeness New Account" at bounding box center [926, 393] width 1218 height 30
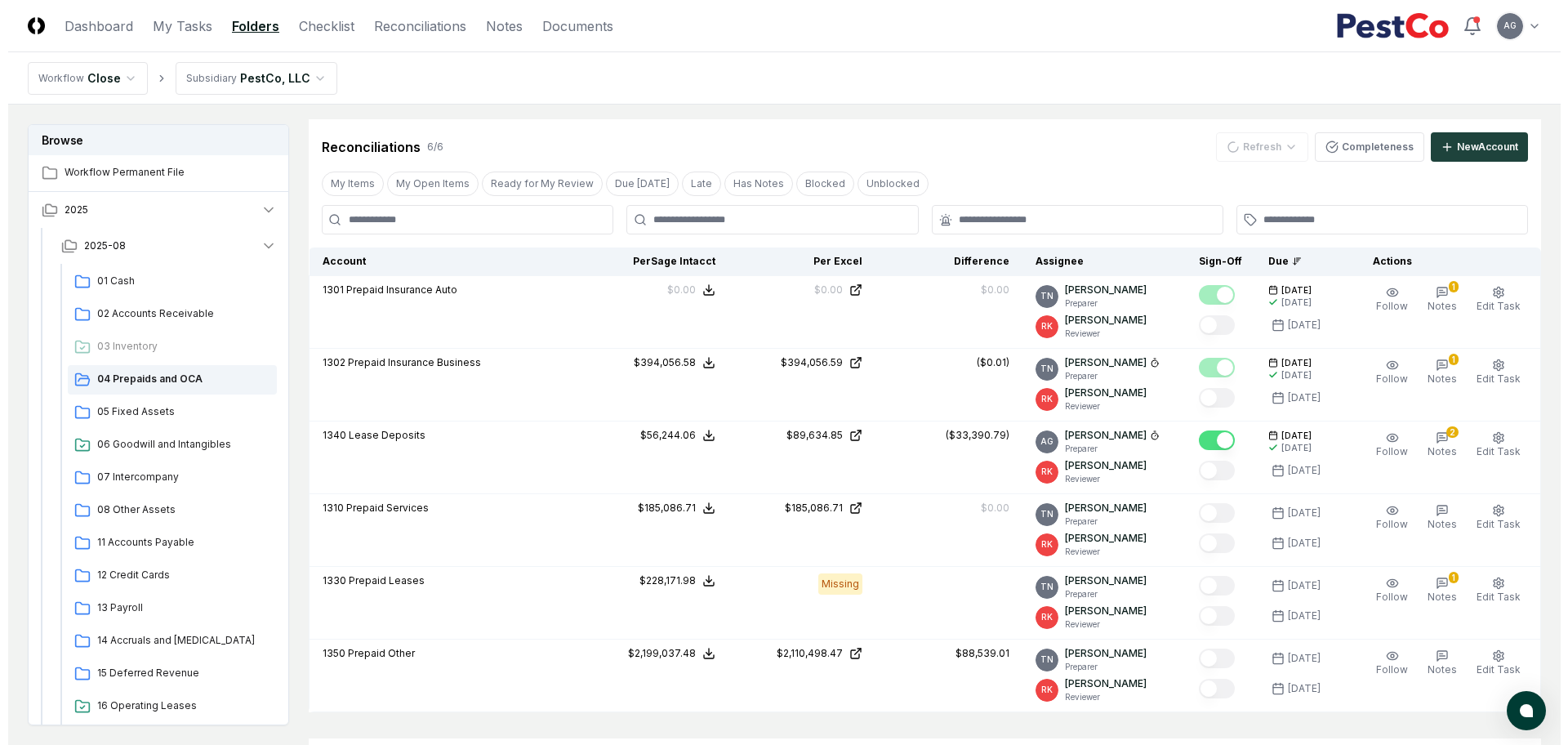
scroll to position [715, 0]
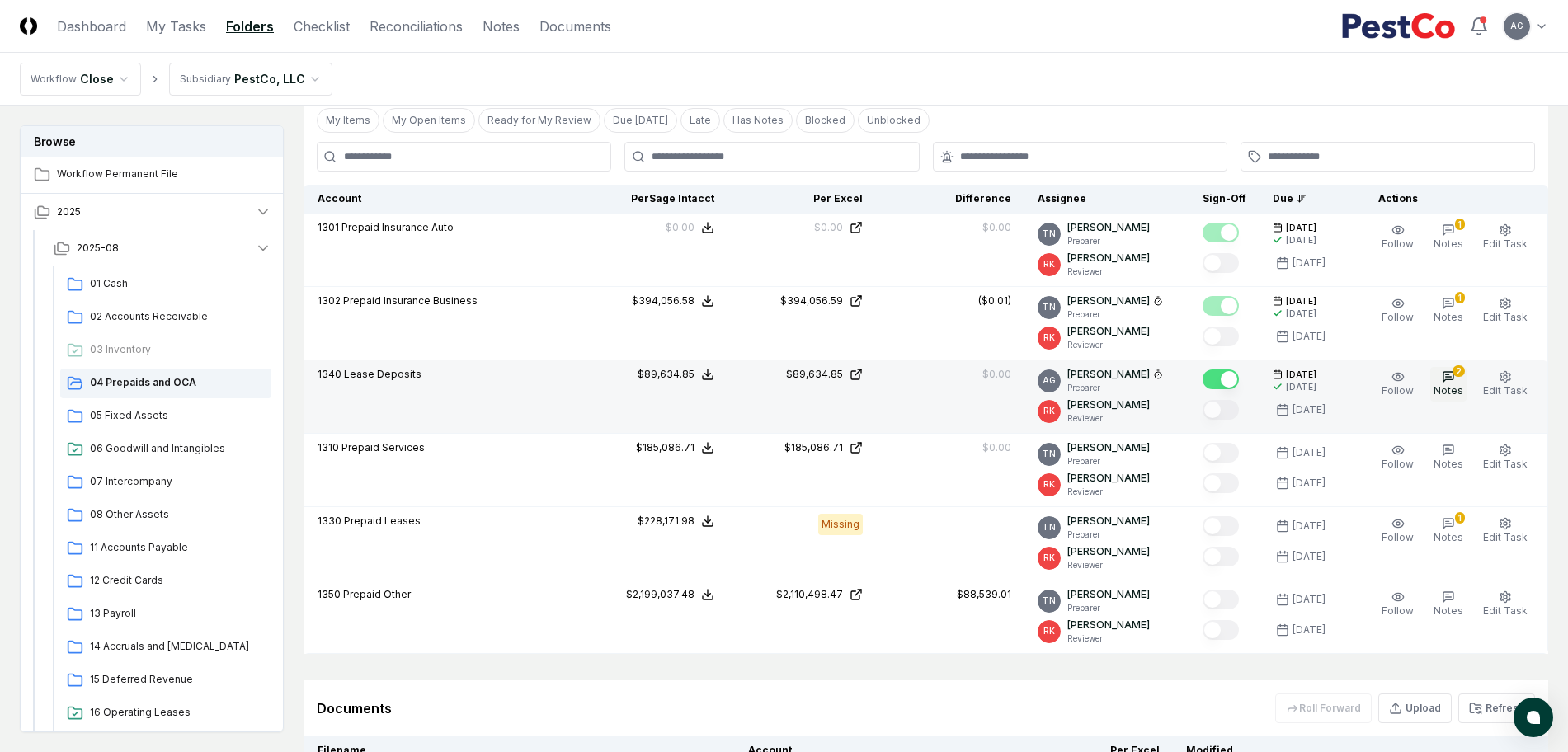
click at [1463, 391] on span "Notes" at bounding box center [1448, 390] width 30 height 13
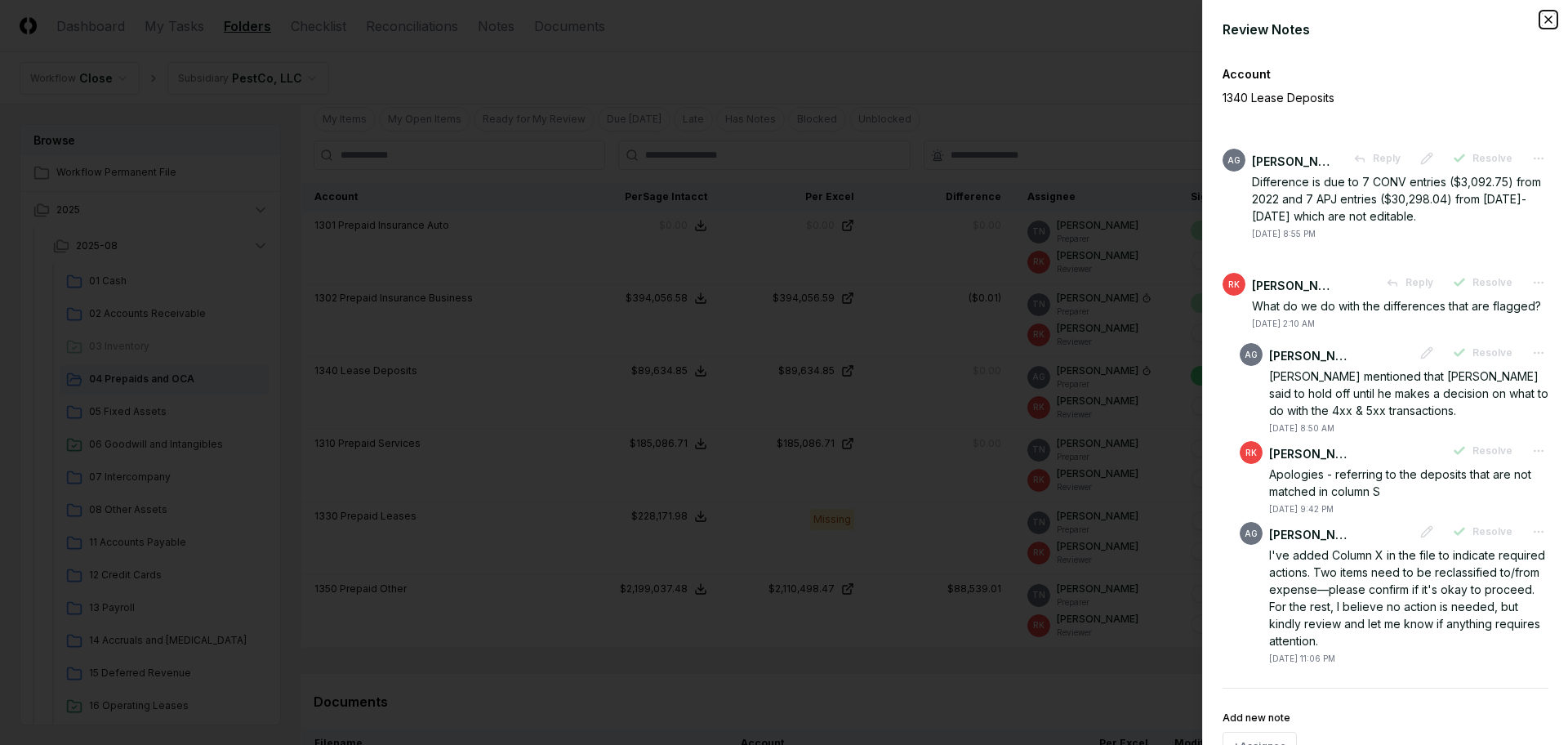
click at [1545, 16] on icon "button" at bounding box center [1549, 19] width 7 height 7
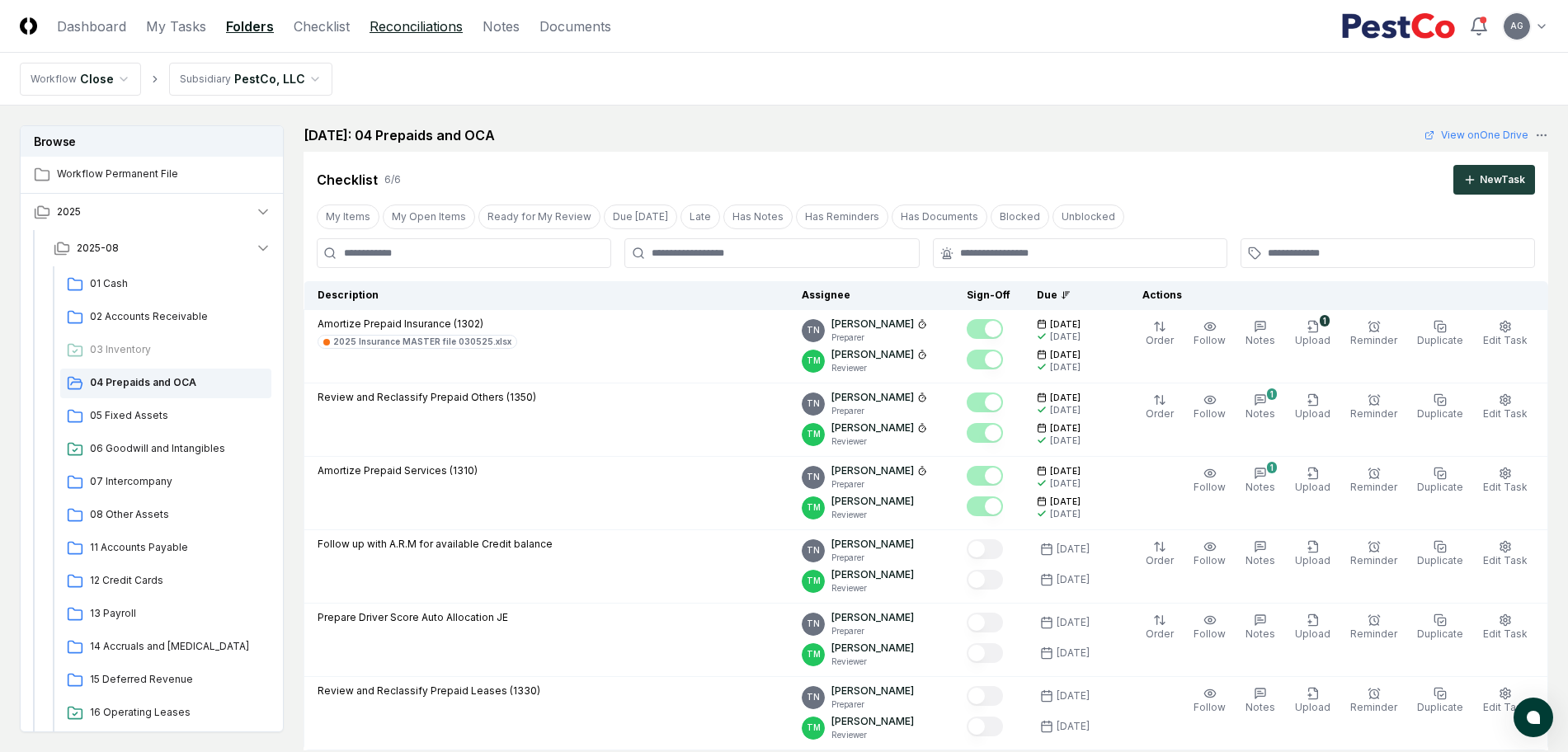
click at [395, 33] on link "Reconciliations" at bounding box center [416, 25] width 93 height 19
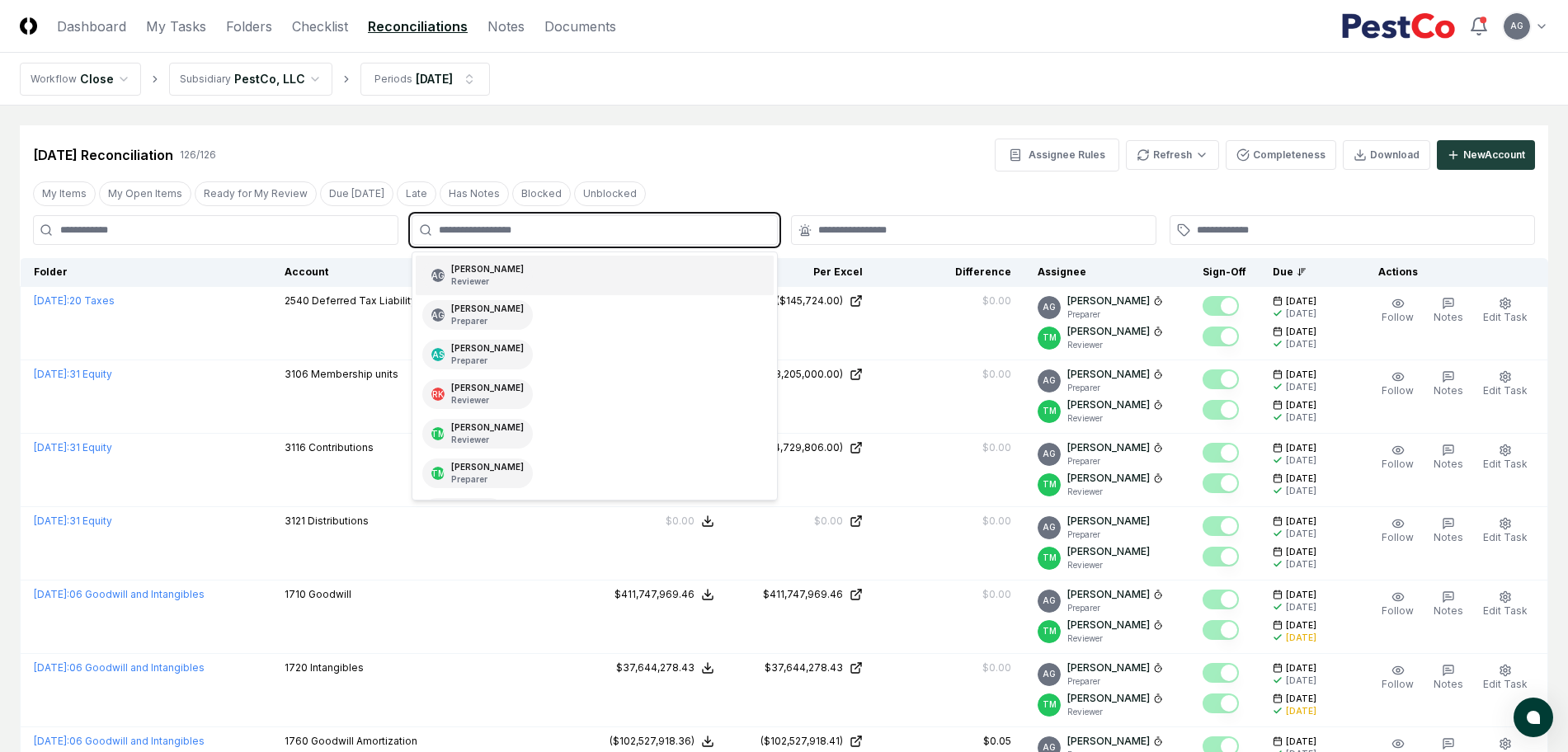
click at [592, 229] on input "text" at bounding box center [603, 231] width 327 height 15
click at [579, 315] on div "AG [PERSON_NAME] Preparer" at bounding box center [593, 315] width 357 height 40
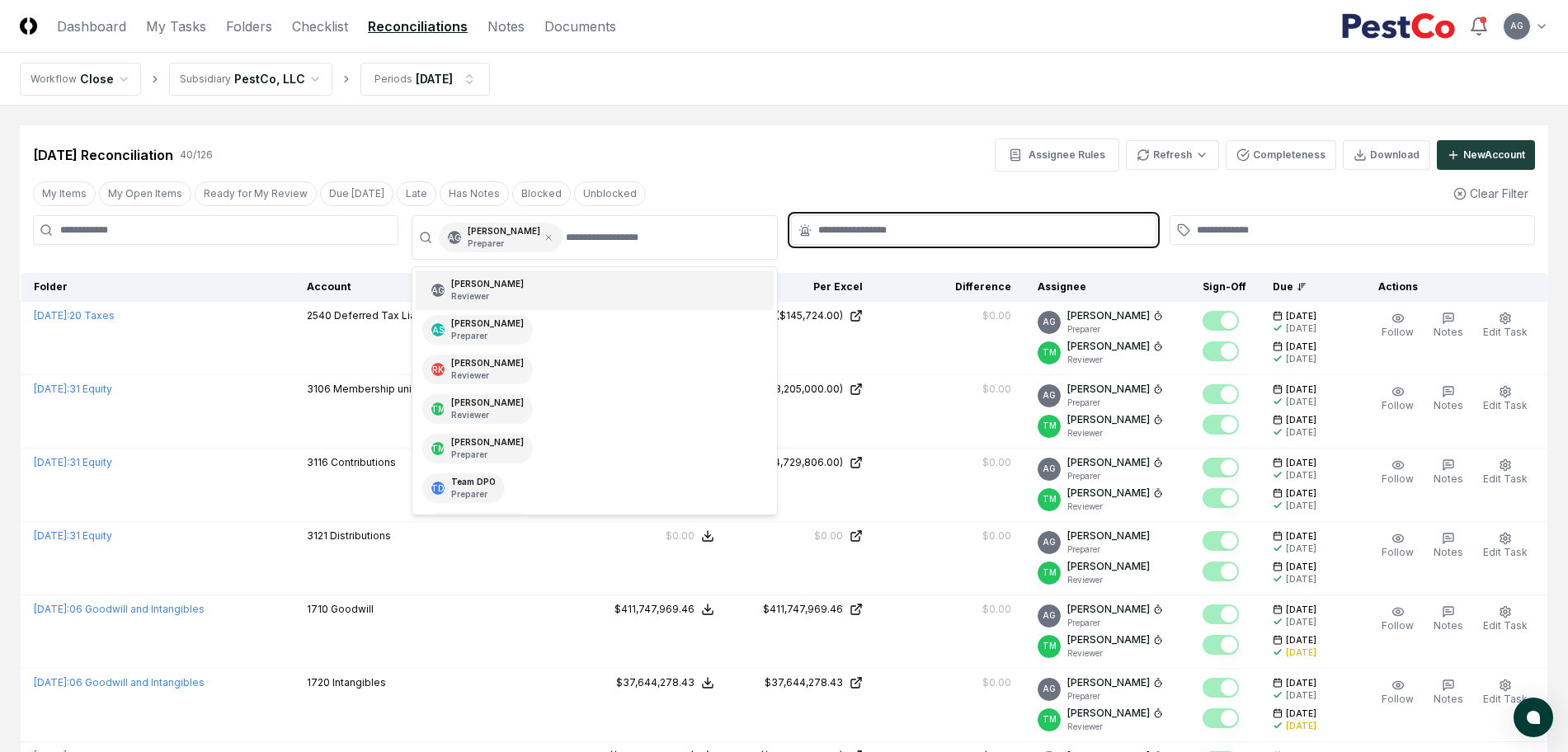
click at [859, 230] on input "text" at bounding box center [981, 231] width 327 height 15
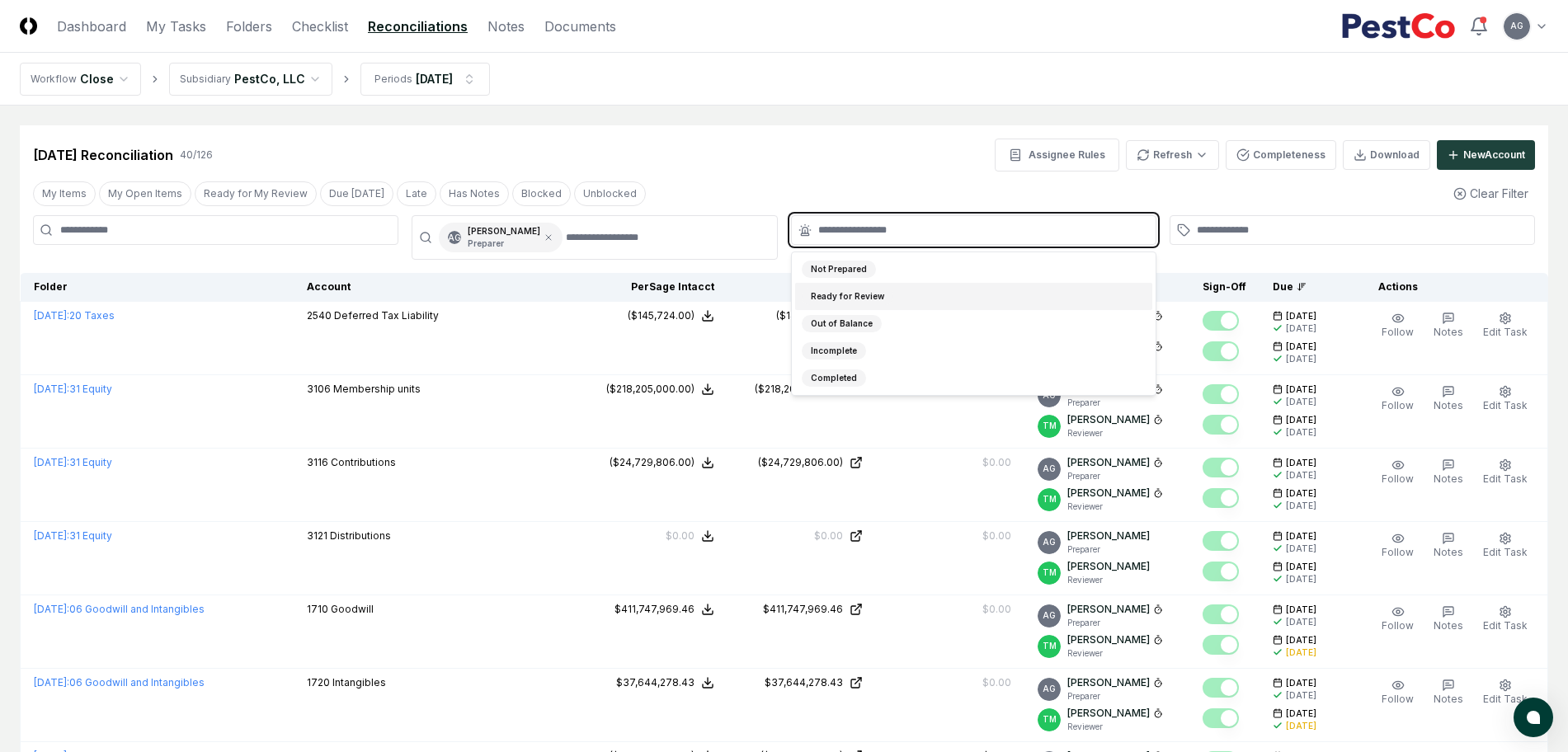
click at [895, 262] on div "Not Prepared" at bounding box center [973, 270] width 357 height 27
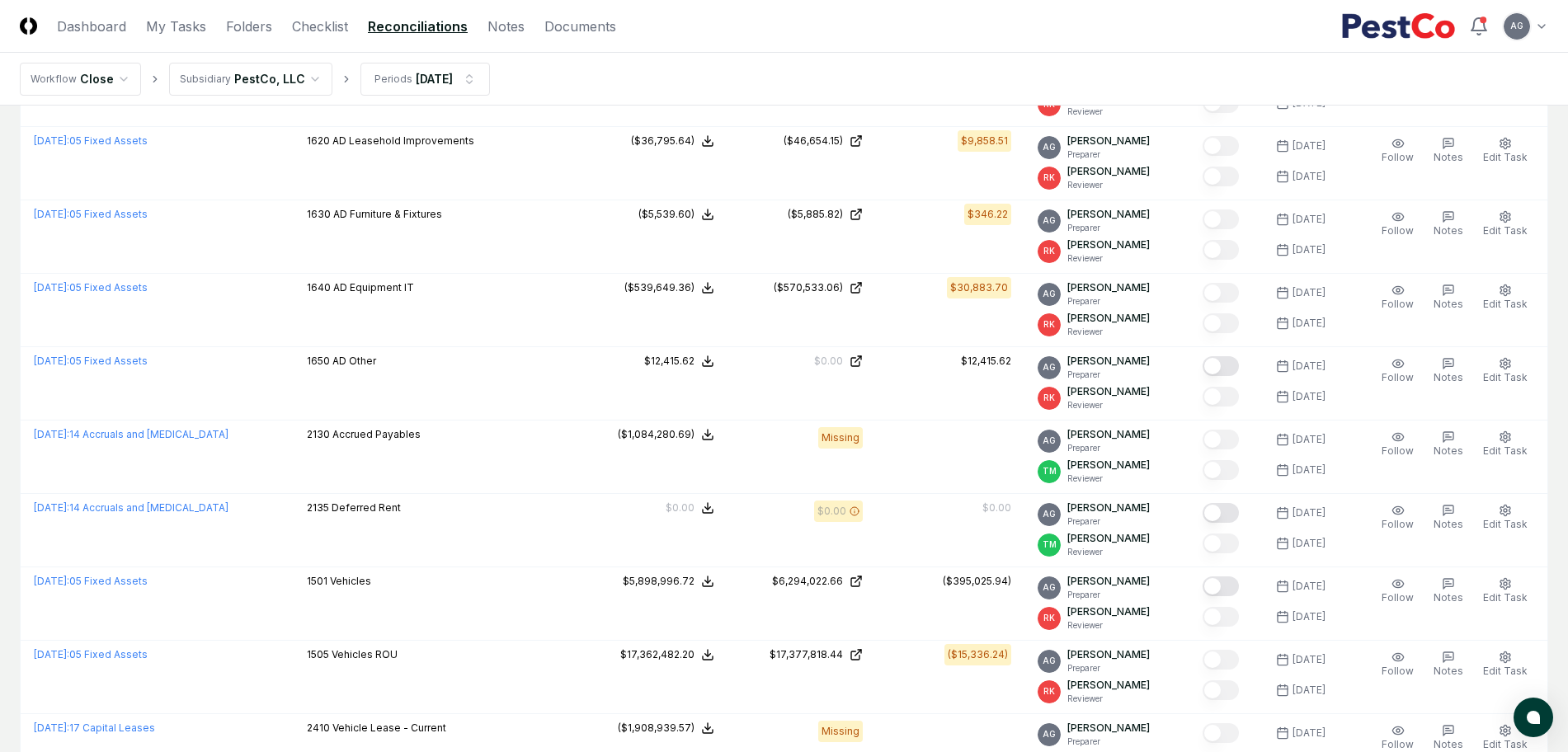
scroll to position [1031, 0]
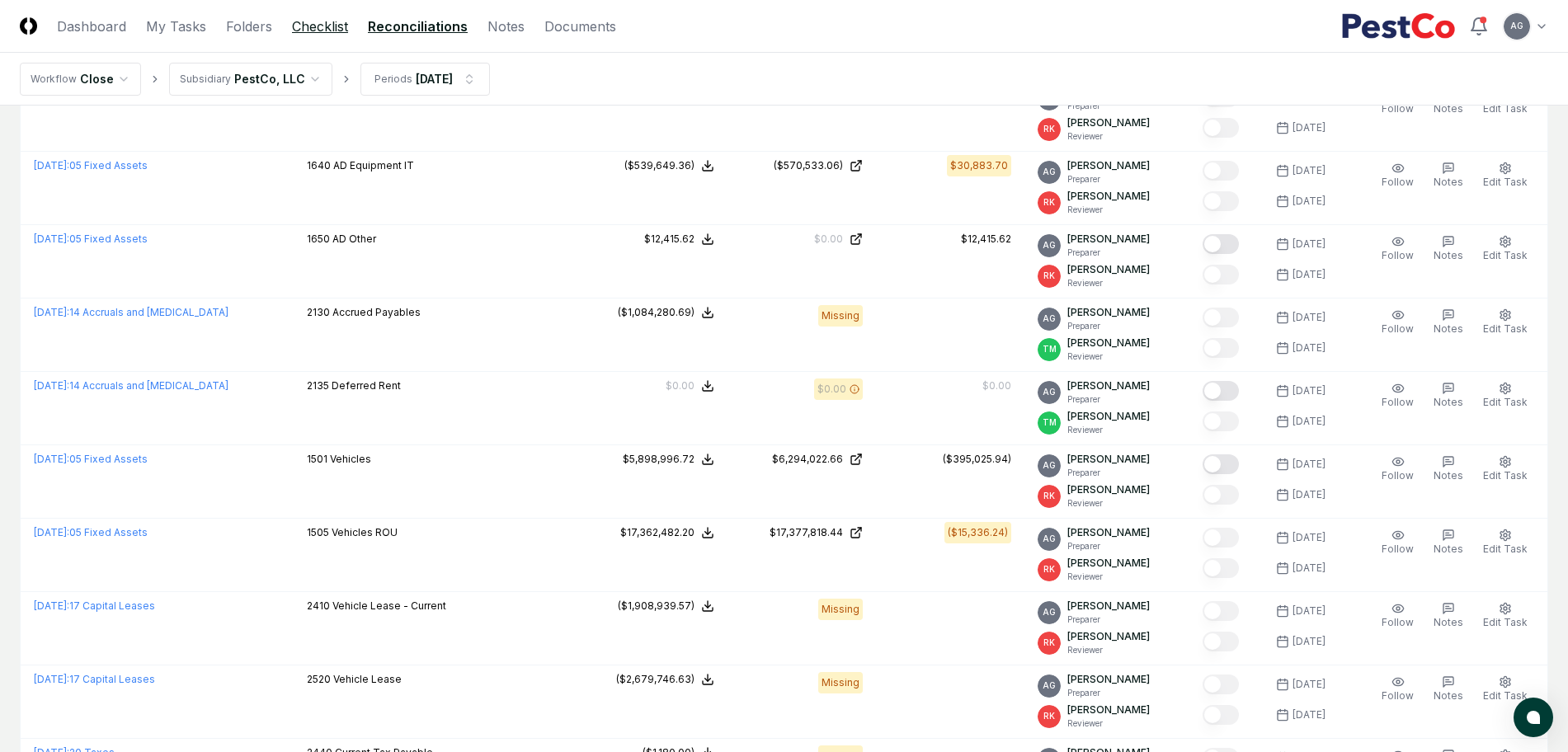
click at [313, 31] on link "Checklist" at bounding box center [320, 25] width 56 height 19
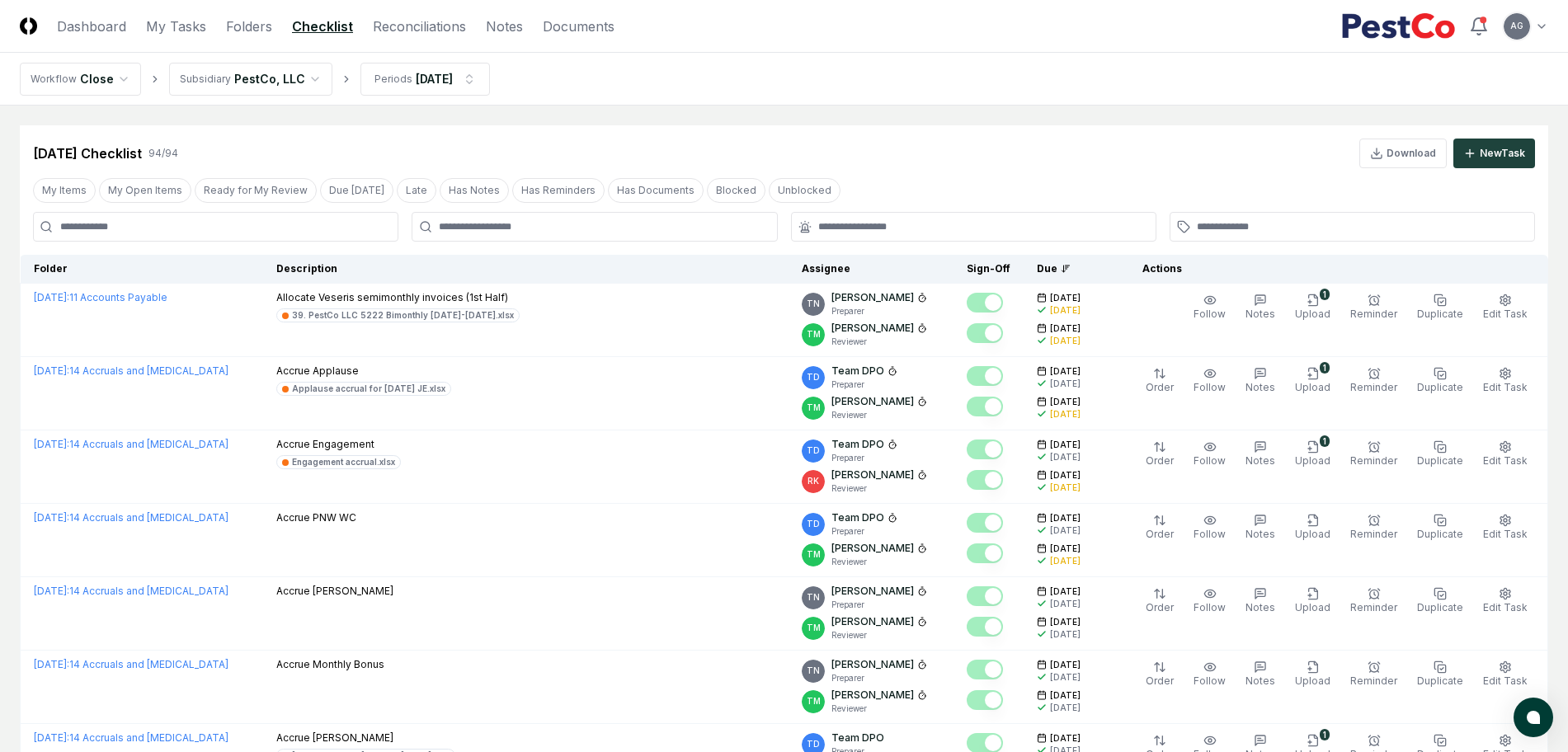
click at [632, 217] on div at bounding box center [594, 226] width 365 height 30
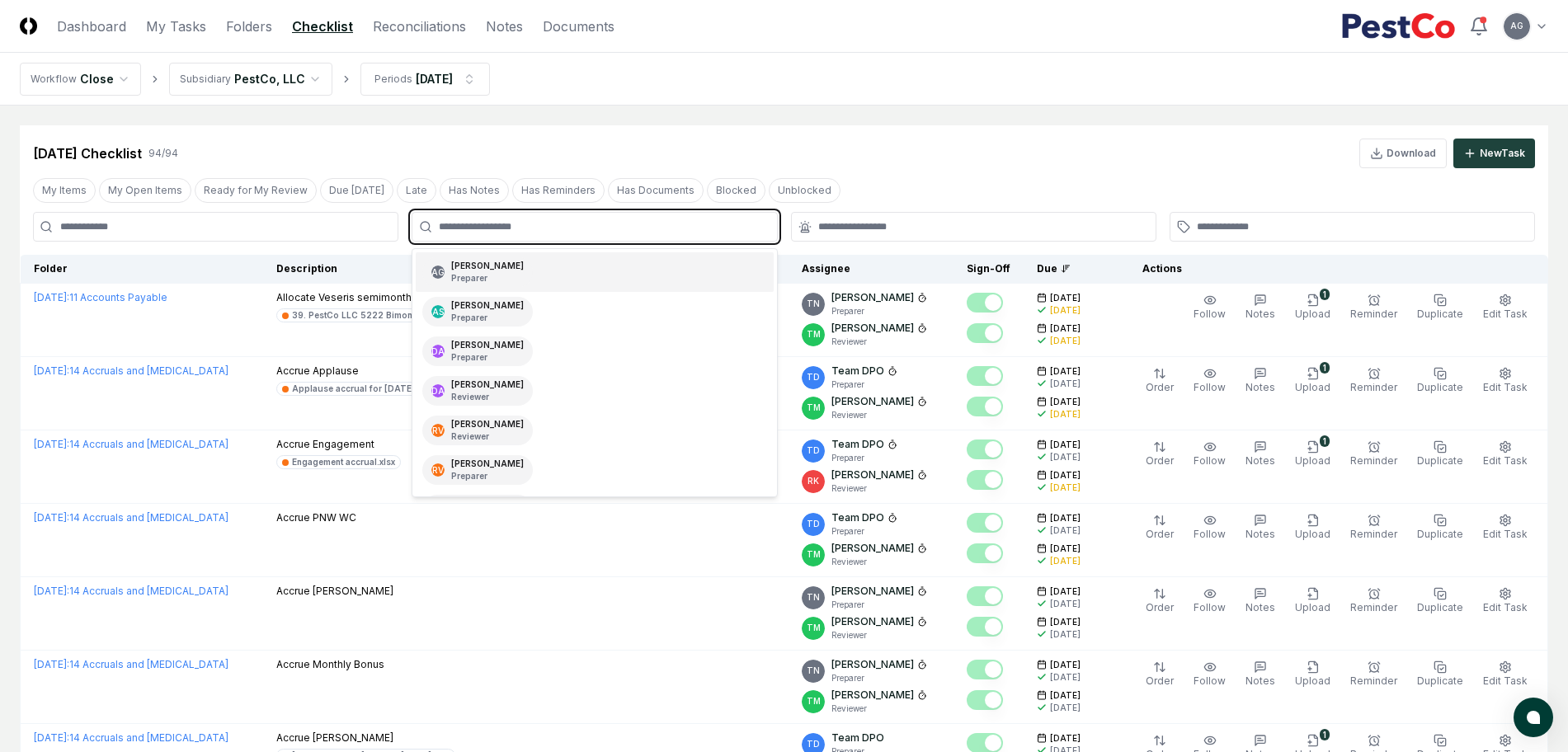
click at [629, 228] on input "text" at bounding box center [603, 227] width 327 height 15
click at [619, 280] on div "AG [PERSON_NAME] Preparer" at bounding box center [593, 272] width 357 height 40
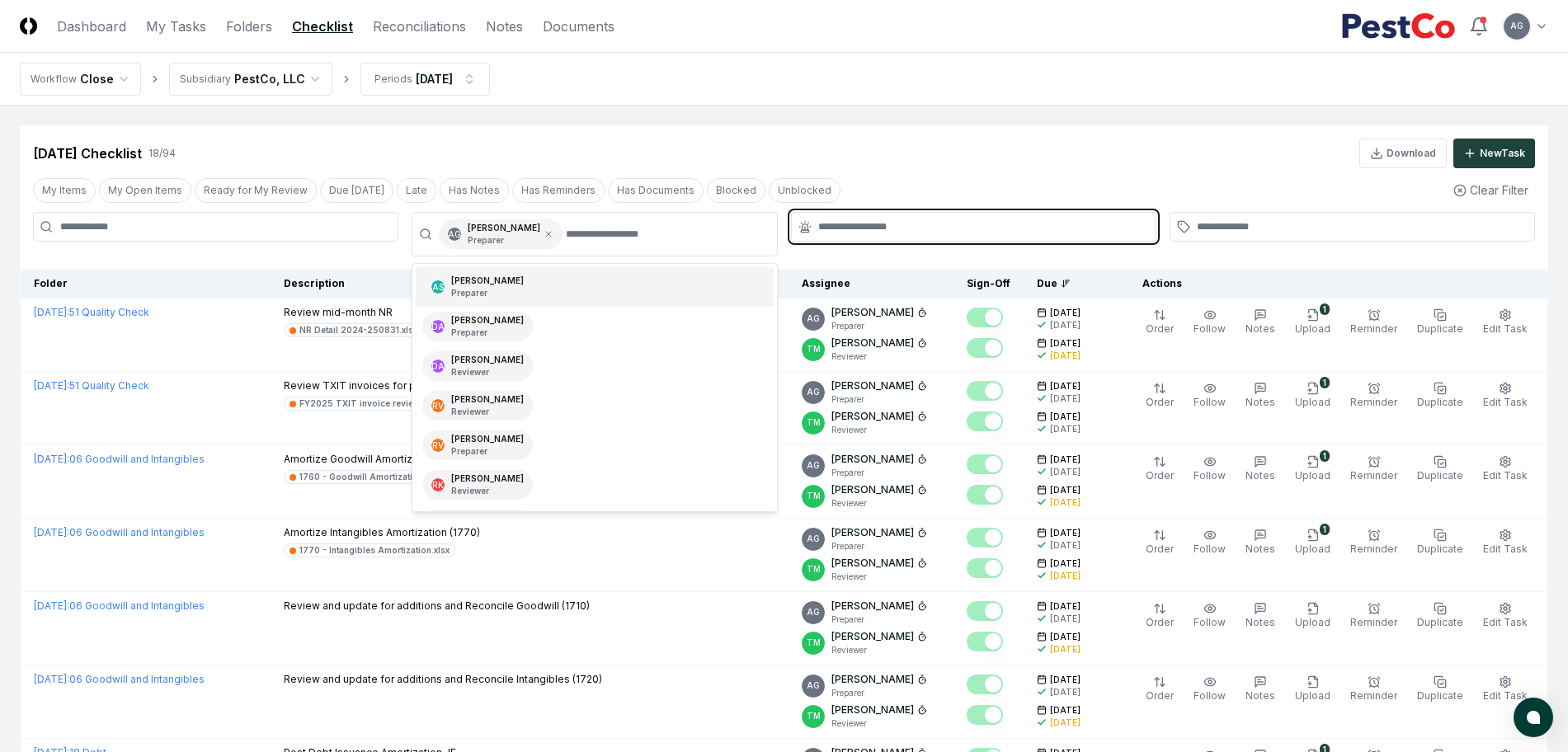
click at [881, 231] on input "text" at bounding box center [981, 227] width 327 height 15
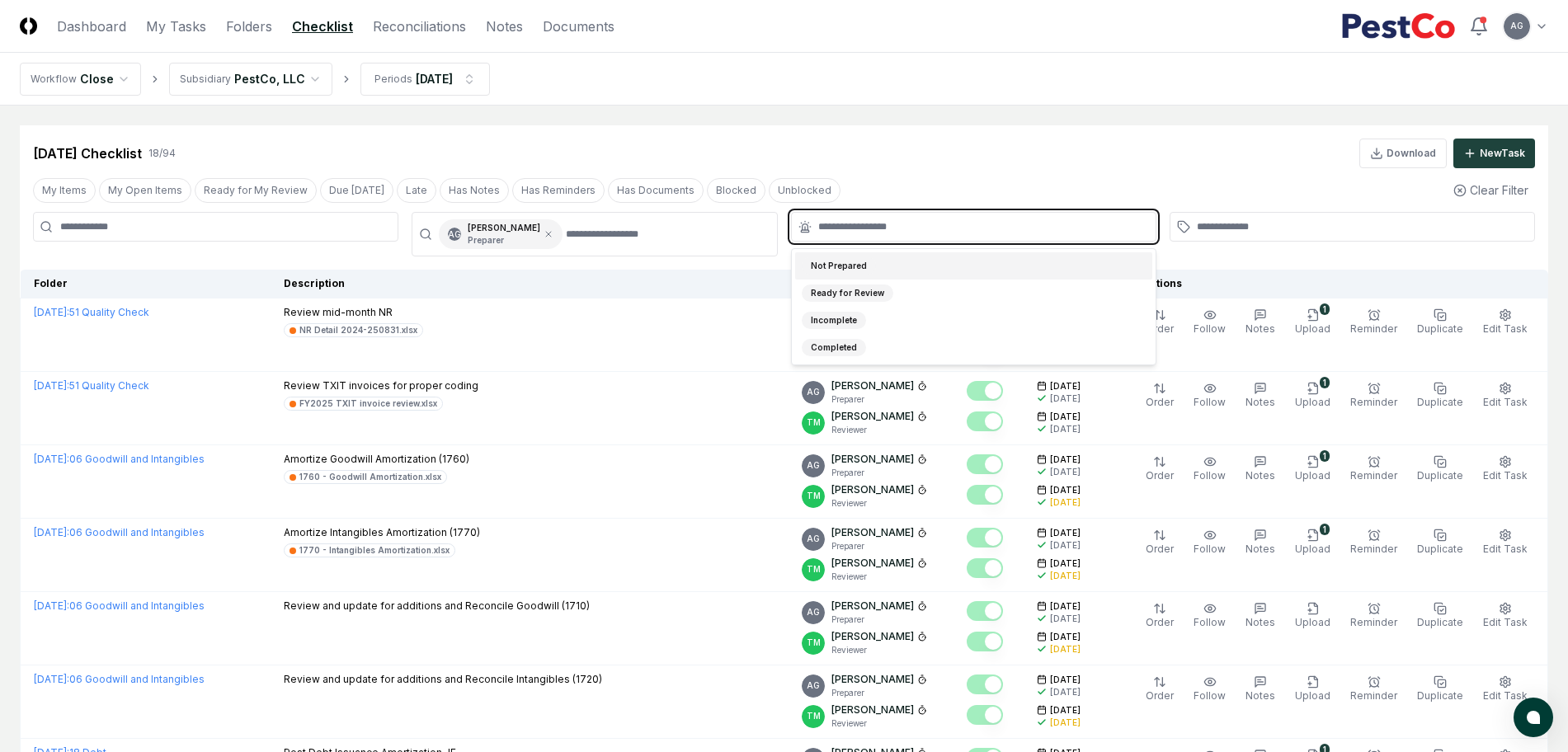
click at [886, 265] on div "Not Prepared" at bounding box center [973, 266] width 357 height 27
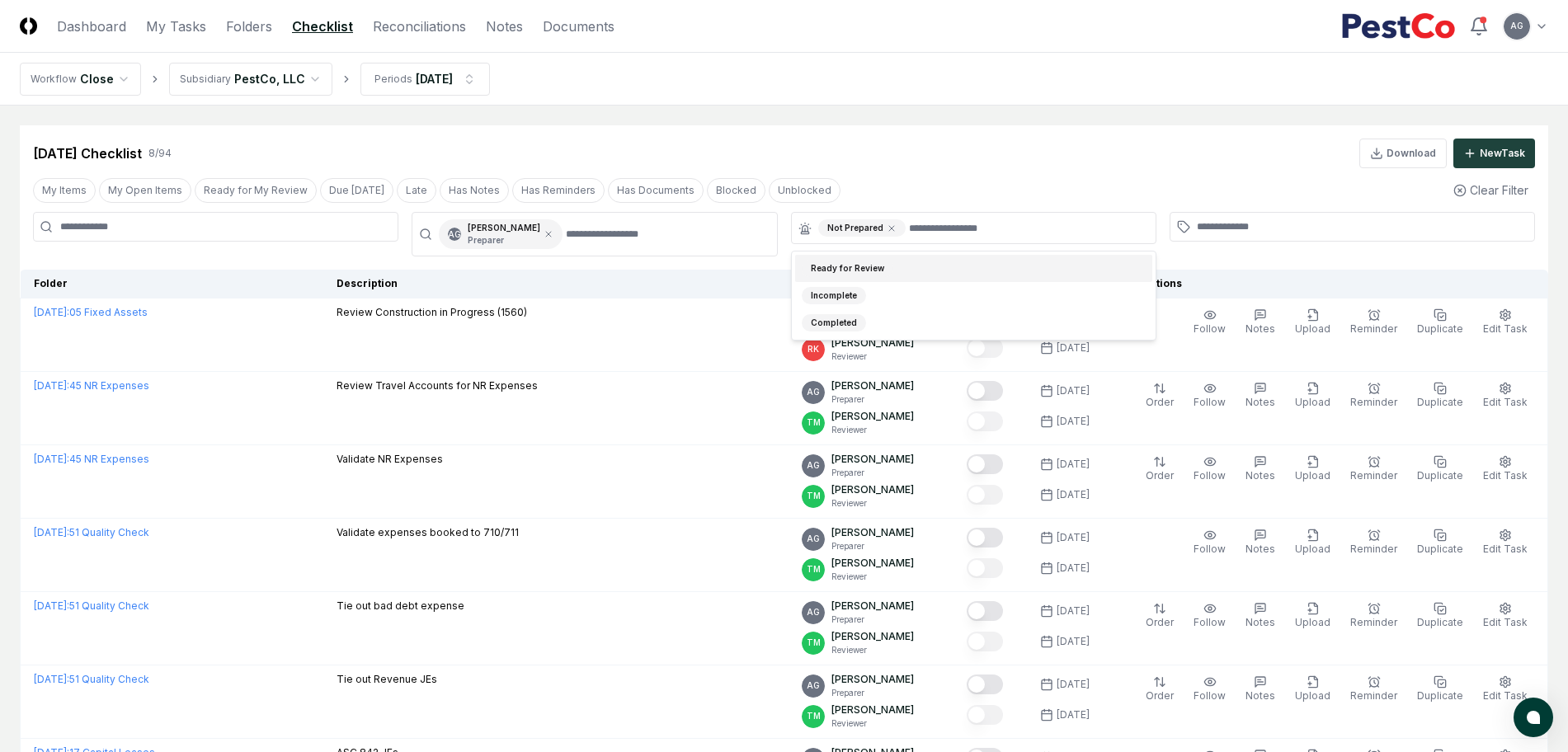
click at [876, 140] on div "[DATE] Checklist 8 / 94 Download New Task" at bounding box center [784, 153] width 1502 height 30
click at [942, 106] on main "Cancel Reassign [DATE] Checklist 8 / 94 Download New Task My Items My Open Item…" at bounding box center [784, 506] width 1568 height 800
click at [910, 109] on main "Cancel Reassign [DATE] Checklist 8 / 94 Download New Task My Items My Open Item…" at bounding box center [784, 506] width 1568 height 800
